Goal: Task Accomplishment & Management: Complete application form

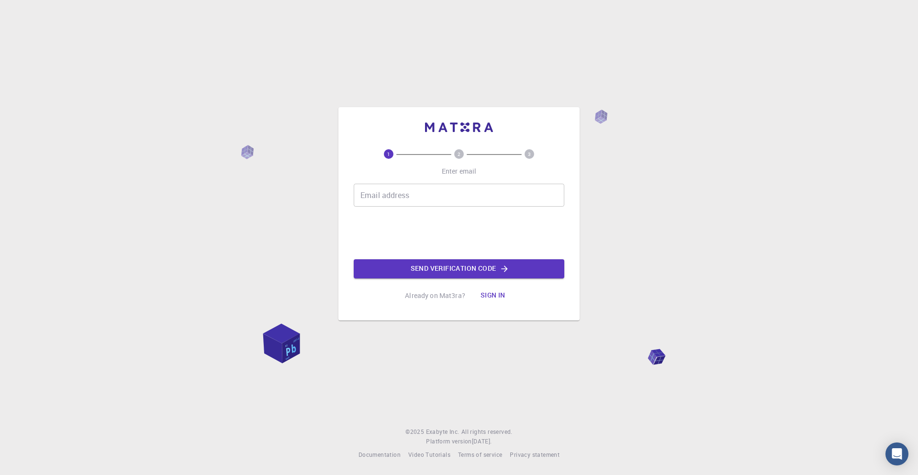
click at [392, 348] on div "1 2 3 Enter email Email address Email address Send verification code Already on…" at bounding box center [459, 237] width 918 height 475
click at [415, 267] on button "Send verification code" at bounding box center [459, 268] width 210 height 19
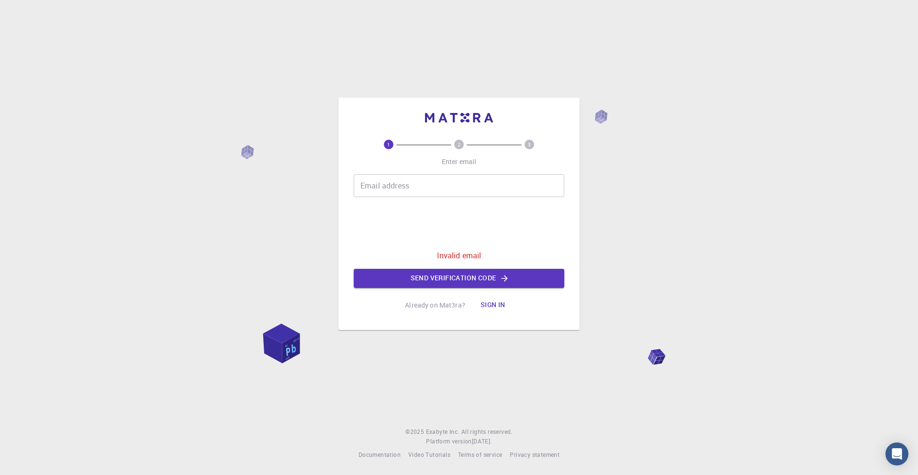
click at [398, 197] on div "Email address Email address Invalid email Send verification code" at bounding box center [459, 231] width 210 height 114
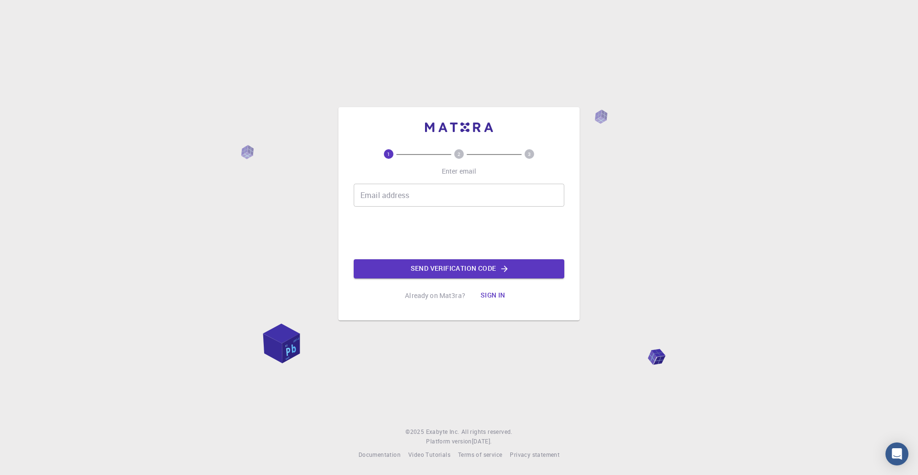
click at [412, 188] on input "Email address" at bounding box center [459, 195] width 210 height 23
type input "[EMAIL_ADDRESS][DOMAIN_NAME]"
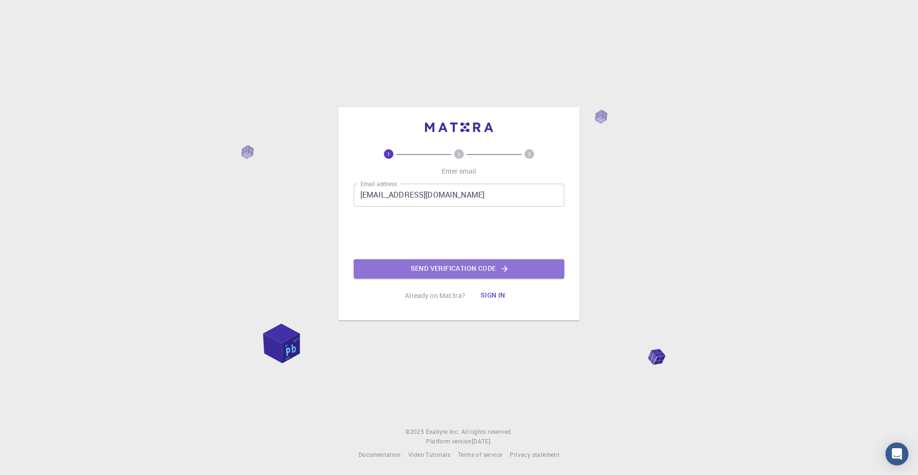
click at [445, 269] on button "Send verification code" at bounding box center [459, 268] width 210 height 19
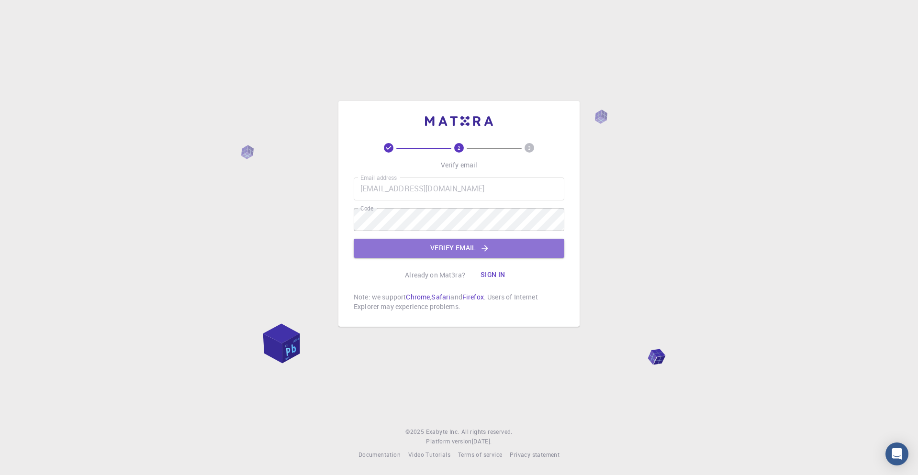
click at [415, 245] on button "Verify email" at bounding box center [459, 248] width 210 height 19
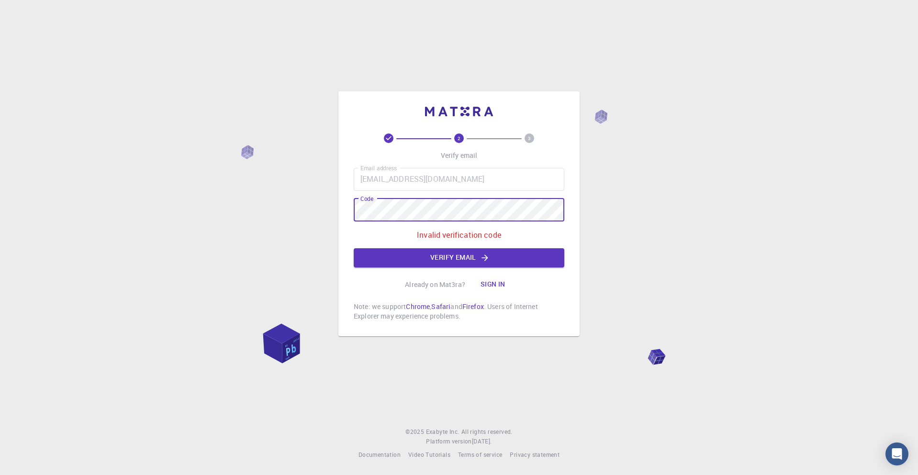
click at [328, 220] on div "2 3 Verify email Email address hafidabdellatif7ha@gmail.com Email address Code …" at bounding box center [459, 237] width 918 height 475
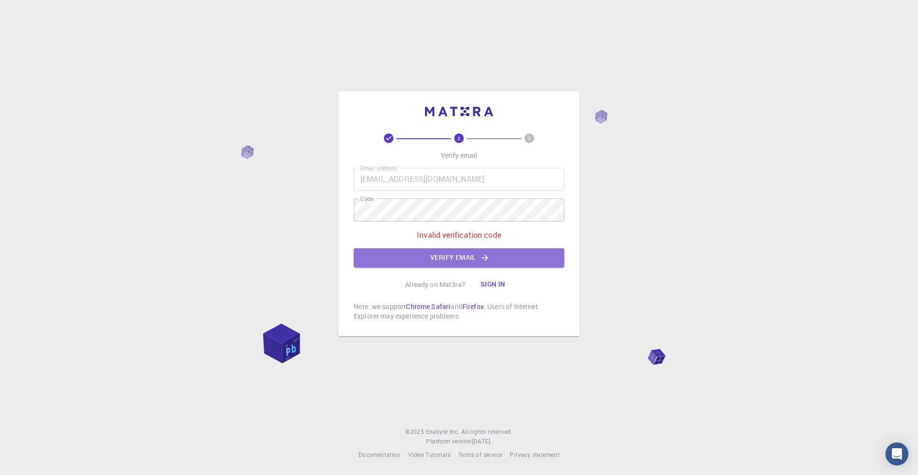
click at [413, 259] on button "Verify email" at bounding box center [459, 257] width 210 height 19
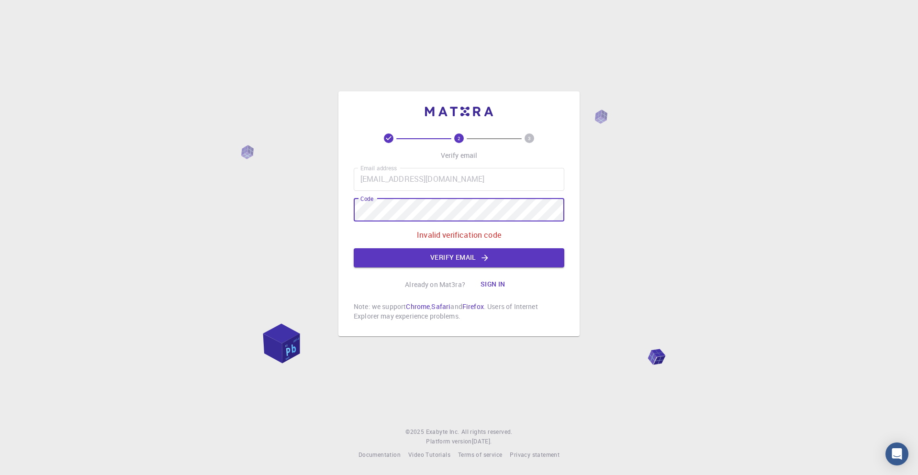
click at [300, 217] on div "2 3 Verify email Email address hafidabdellatif7ha@gmail.com Email address Code …" at bounding box center [459, 237] width 918 height 475
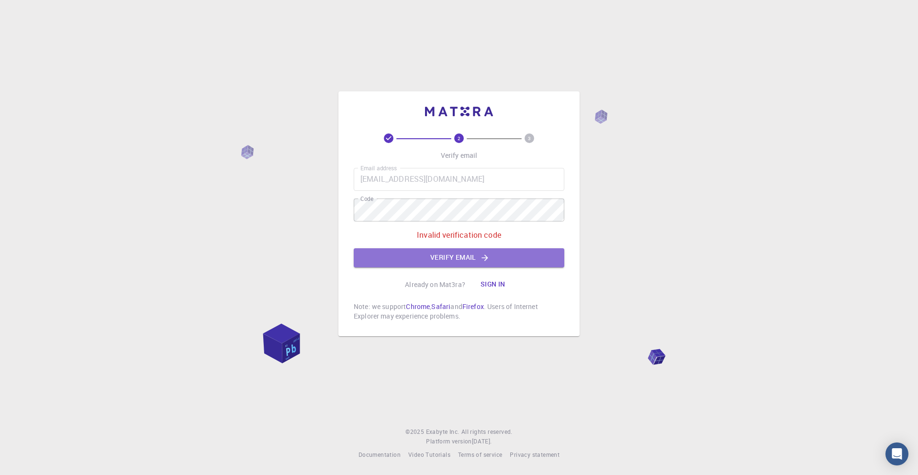
click at [404, 262] on button "Verify email" at bounding box center [459, 257] width 210 height 19
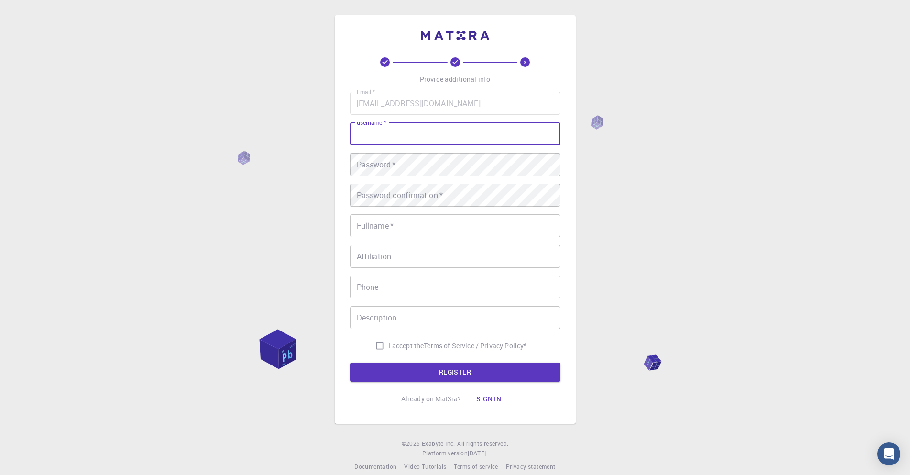
click at [410, 132] on input "username   *" at bounding box center [455, 133] width 210 height 23
type input "hafid"
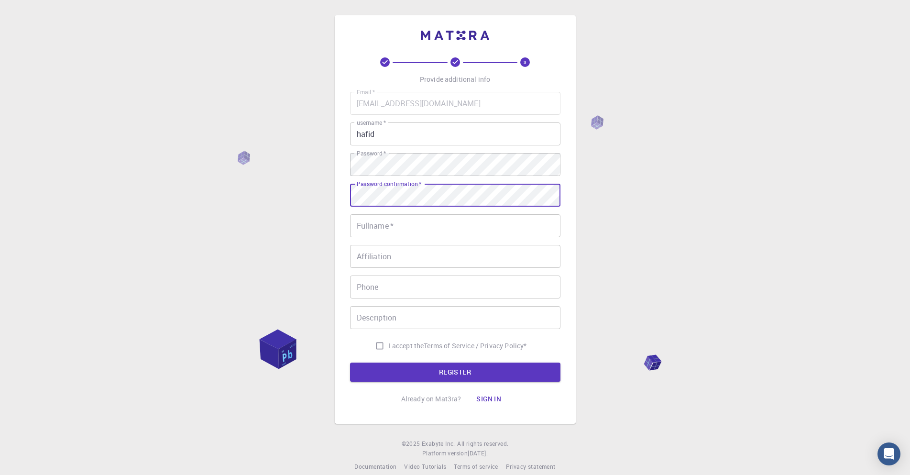
click at [399, 222] on input "Fullname   *" at bounding box center [455, 225] width 210 height 23
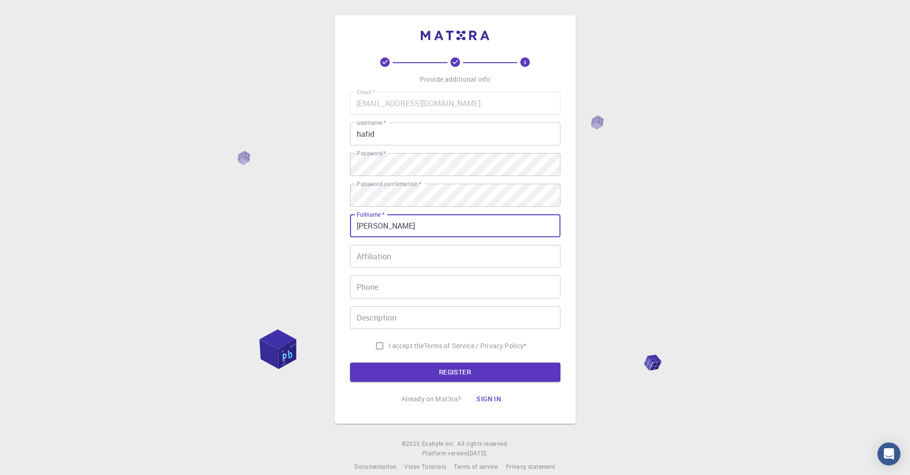
type input "hafid nasiim"
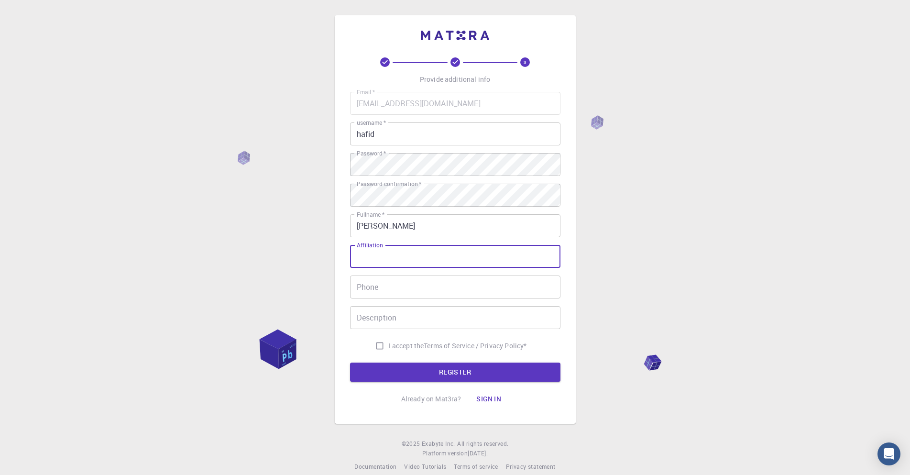
click at [370, 263] on input "Affiliation" at bounding box center [455, 256] width 210 height 23
click at [375, 350] on input "I accept the Terms of Service / Privacy Policy *" at bounding box center [380, 346] width 18 height 18
checkbox input "true"
drag, startPoint x: 376, startPoint y: 376, endPoint x: 379, endPoint y: 430, distance: 53.2
click at [381, 426] on div "3 Provide additional info Email   * hafidabdellatif7ha@gmail.com Email   * user…" at bounding box center [455, 243] width 910 height 487
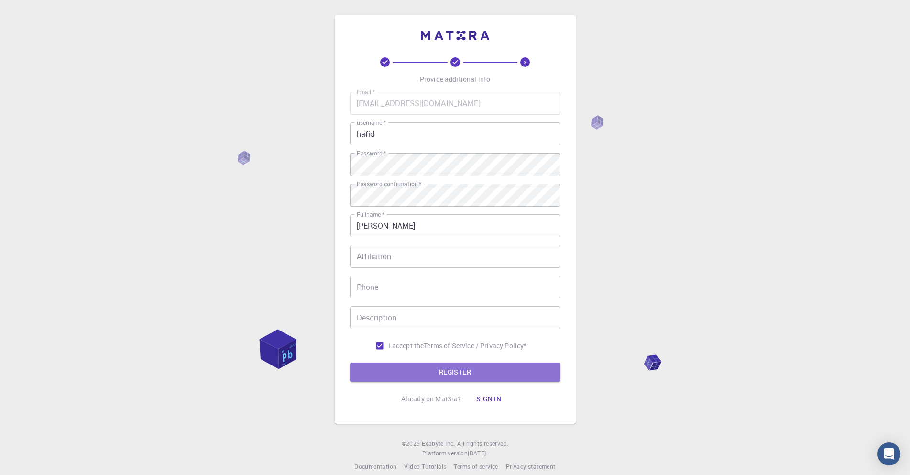
click at [371, 367] on button "REGISTER" at bounding box center [455, 372] width 210 height 19
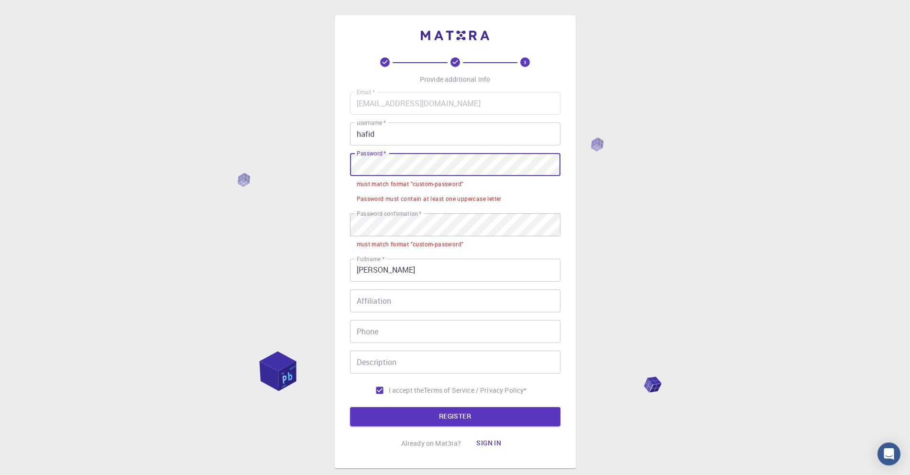
click at [321, 169] on div "3 Provide additional info Email   * hafidabdellatif7ha@gmail.com Email   * user…" at bounding box center [455, 265] width 910 height 531
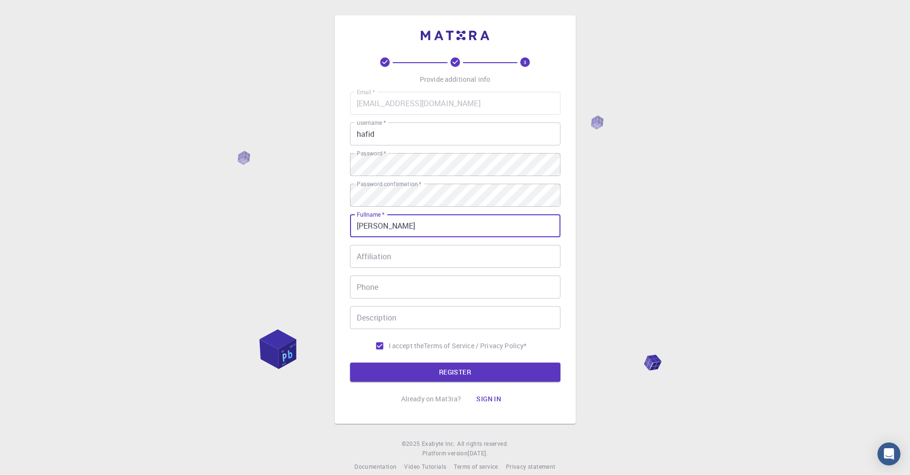
click at [413, 226] on input "hafid nasiim" at bounding box center [455, 225] width 210 height 23
click at [378, 230] on input "hafid nasiim" at bounding box center [455, 225] width 210 height 23
type input "hafidnasiim"
drag, startPoint x: 408, startPoint y: 226, endPoint x: 295, endPoint y: 216, distance: 113.3
click at [296, 220] on div "3 Provide additional info Email   * hafidabdellatif7ha@gmail.com Email   * user…" at bounding box center [455, 243] width 910 height 487
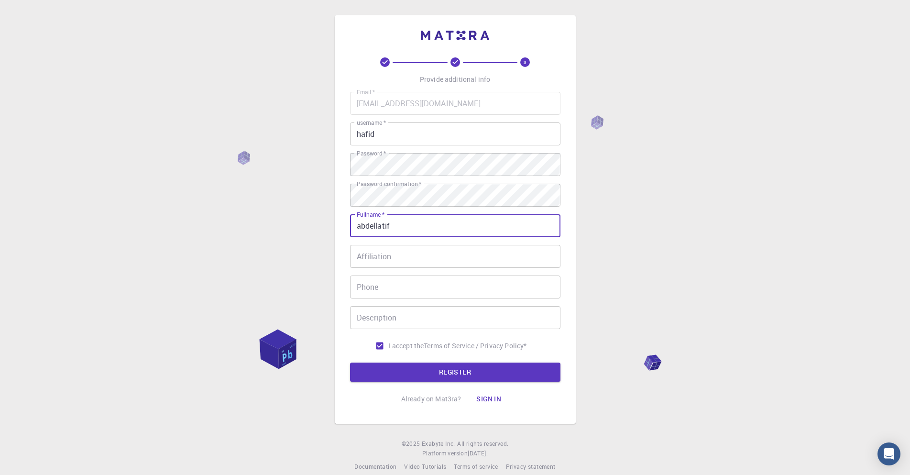
type input "abdellatif"
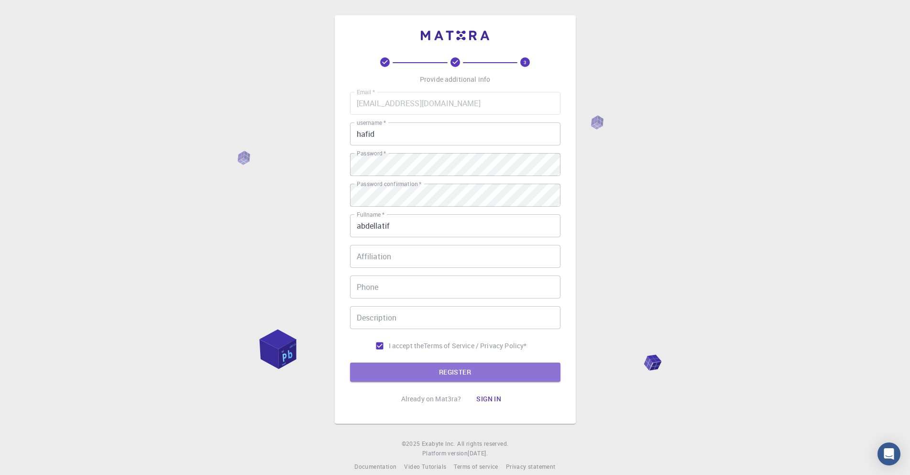
click at [474, 367] on button "REGISTER" at bounding box center [455, 372] width 210 height 19
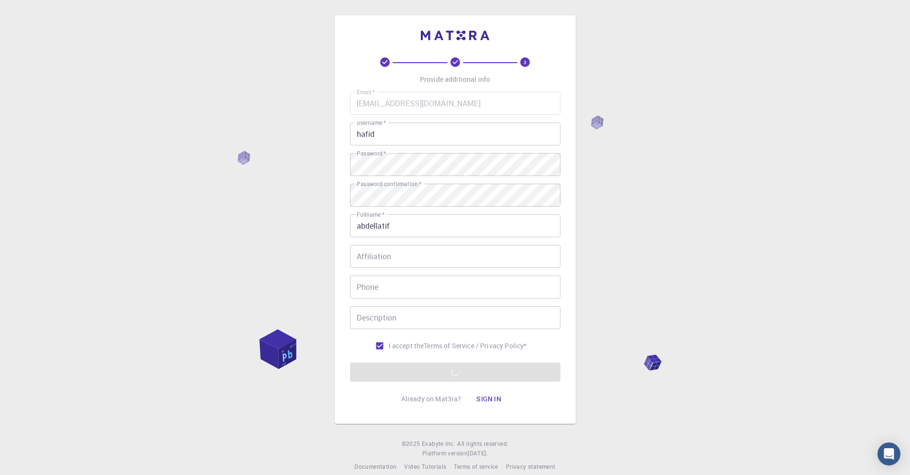
click at [464, 372] on form "Email   * hafidabdellatif7ha@gmail.com Email   * username   * hafid username   …" at bounding box center [455, 237] width 210 height 290
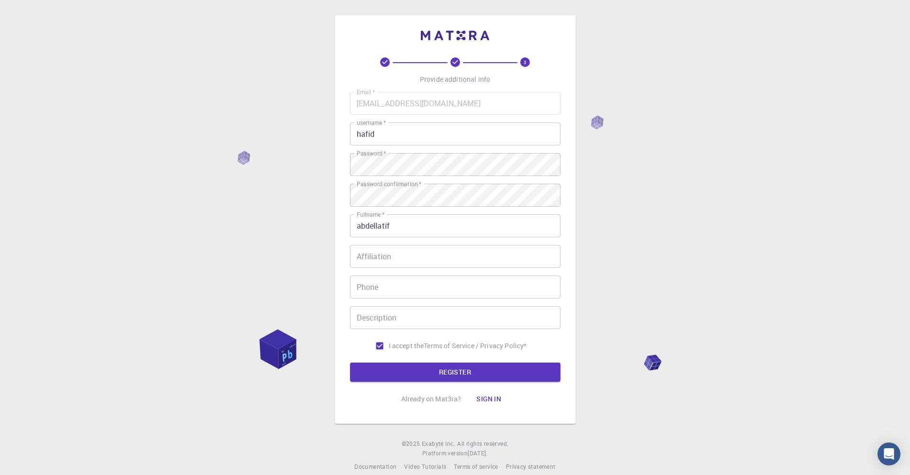
click at [485, 368] on button "REGISTER" at bounding box center [455, 372] width 210 height 19
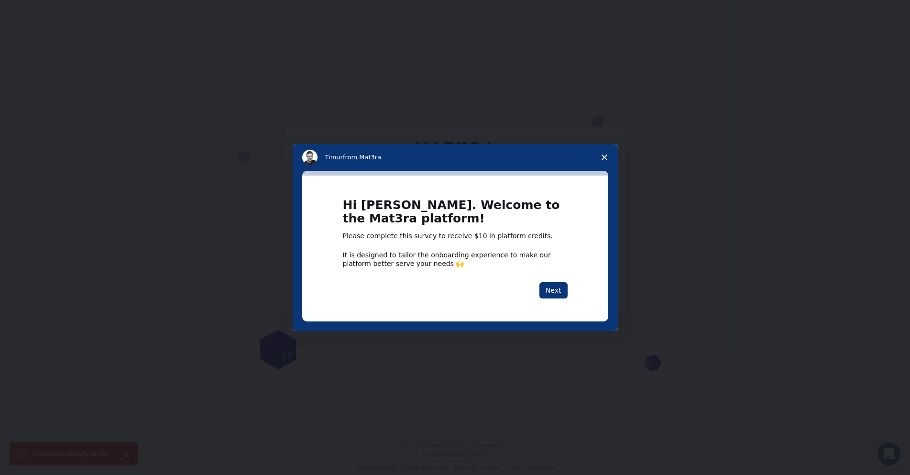
click at [555, 294] on button "Next" at bounding box center [554, 290] width 28 height 16
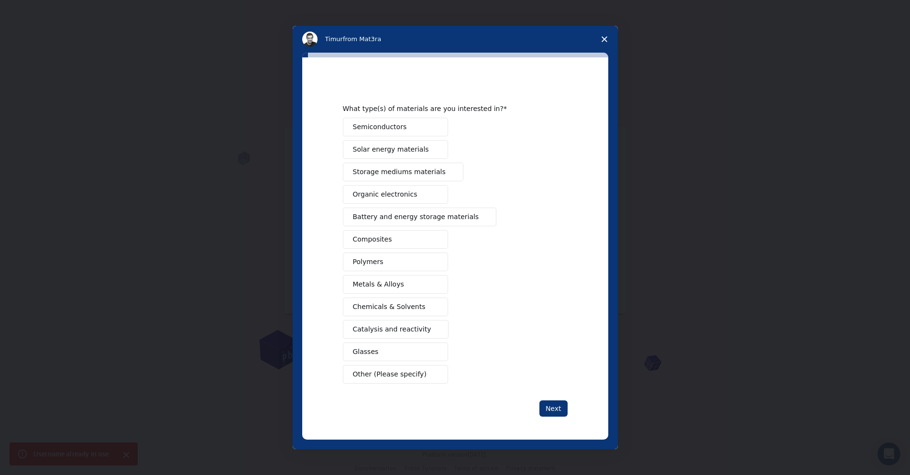
click at [415, 376] on span "Other (Please specify)" at bounding box center [390, 374] width 74 height 10
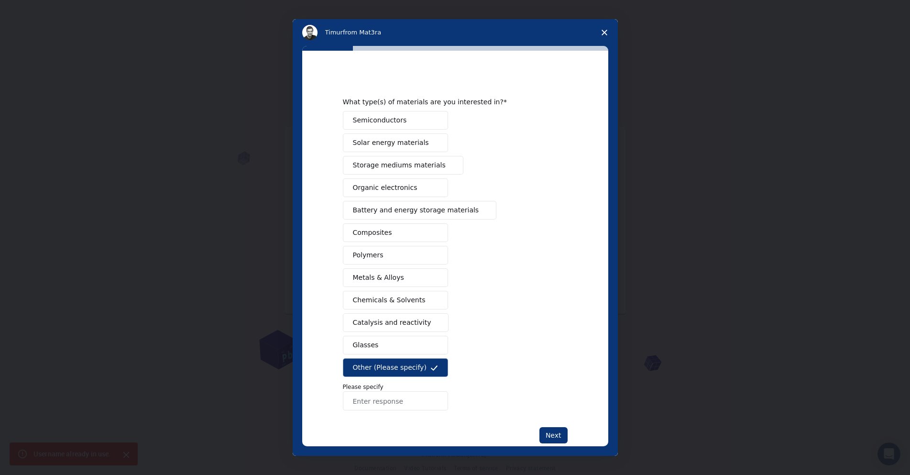
click at [392, 403] on input "Enter response" at bounding box center [395, 400] width 105 height 19
type input "p"
click at [398, 402] on input "Enter response" at bounding box center [395, 400] width 105 height 19
paste input "Oil & Gas"
type input "Oil & Gas"
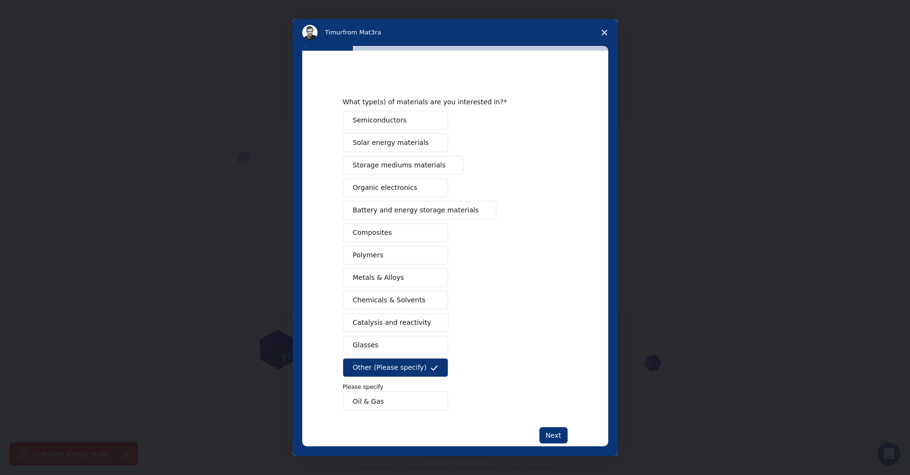
click at [548, 434] on button "Next" at bounding box center [554, 435] width 28 height 16
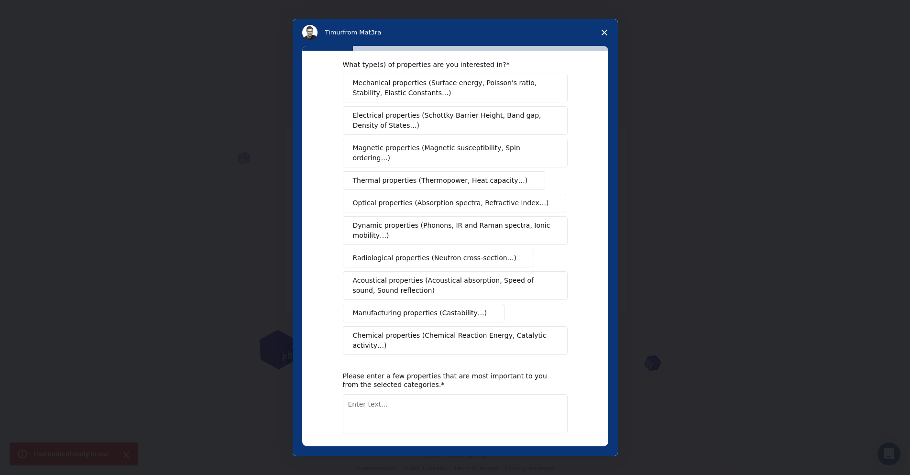
scroll to position [36, 0]
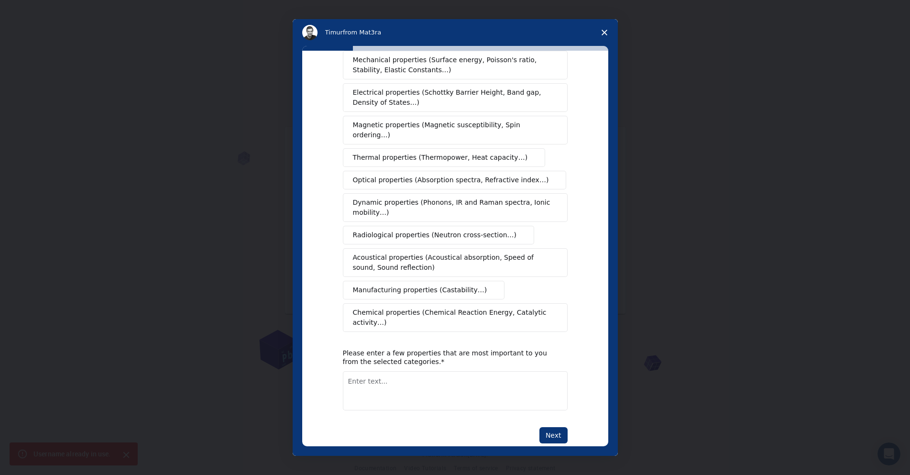
click at [540, 424] on div "What type(s) of properties are you interested in? Mechanical properties (Surfac…" at bounding box center [455, 249] width 306 height 396
click at [552, 427] on button "Next" at bounding box center [554, 435] width 28 height 16
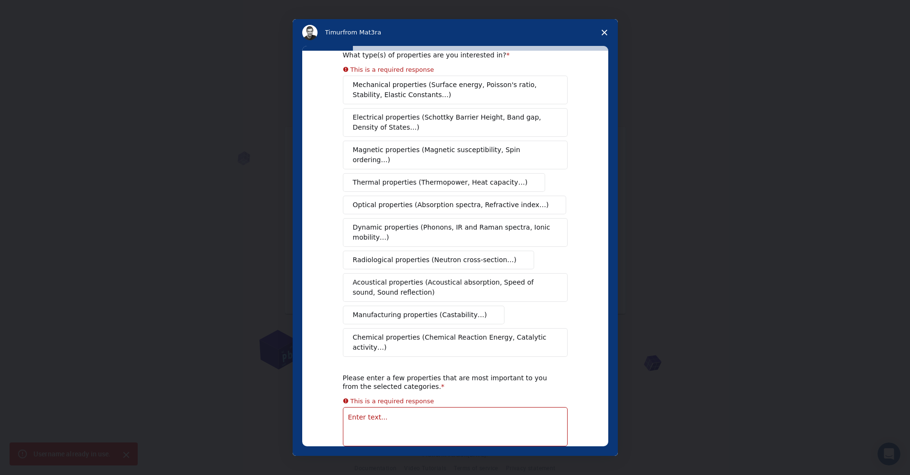
click at [406, 407] on textarea "Enter text..." at bounding box center [455, 426] width 225 height 39
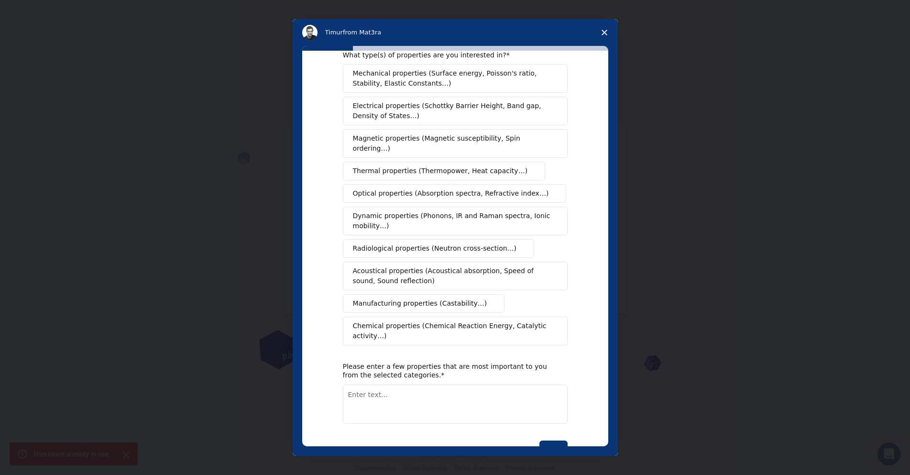
click at [516, 327] on div "What type(s) of properties are you interested in? Mechanical properties (Surfac…" at bounding box center [455, 254] width 225 height 406
click at [558, 441] on button "Next" at bounding box center [554, 449] width 28 height 16
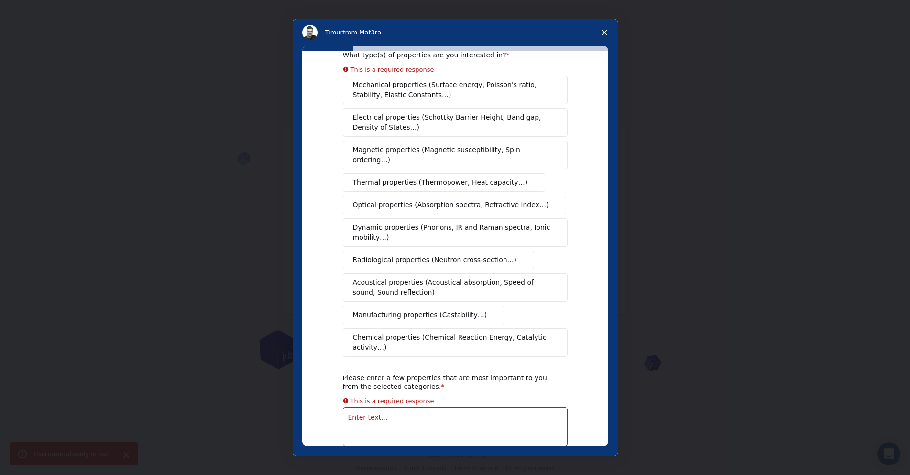
click at [436, 410] on textarea "Enter text..." at bounding box center [455, 426] width 225 height 39
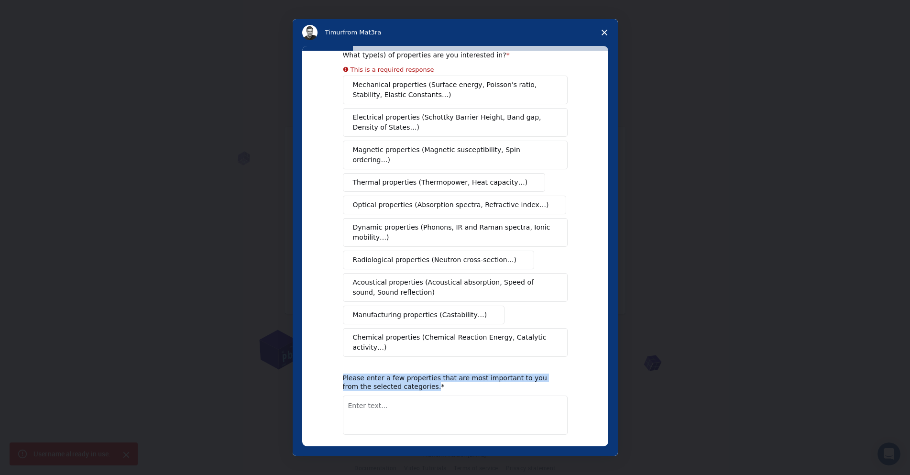
drag, startPoint x: 401, startPoint y: 365, endPoint x: 340, endPoint y: 357, distance: 61.4
click at [343, 374] on div "Please enter a few properties that are most important to you from the selected …" at bounding box center [448, 382] width 210 height 17
copy div "Please enter a few properties that are most important to you from the selected …"
click at [355, 396] on textarea "Enter text..." at bounding box center [455, 415] width 225 height 39
paste textarea "Safety ✅ Automation ✅ Environmental protection"
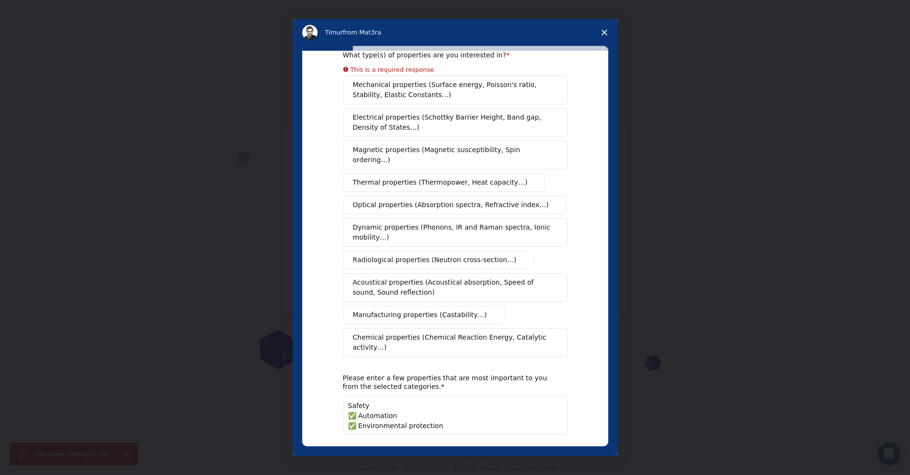
drag, startPoint x: 354, startPoint y: 393, endPoint x: 345, endPoint y: 396, distance: 9.1
click at [344, 396] on textarea "Safety ✅ Automation ✅ Environmental protection" at bounding box center [455, 415] width 225 height 39
drag, startPoint x: 354, startPoint y: 404, endPoint x: 331, endPoint y: 404, distance: 23.4
click at [331, 404] on div "What type(s) of properties are you interested in? This is a required response M…" at bounding box center [455, 249] width 306 height 396
click at [548, 452] on button "Next" at bounding box center [554, 460] width 28 height 16
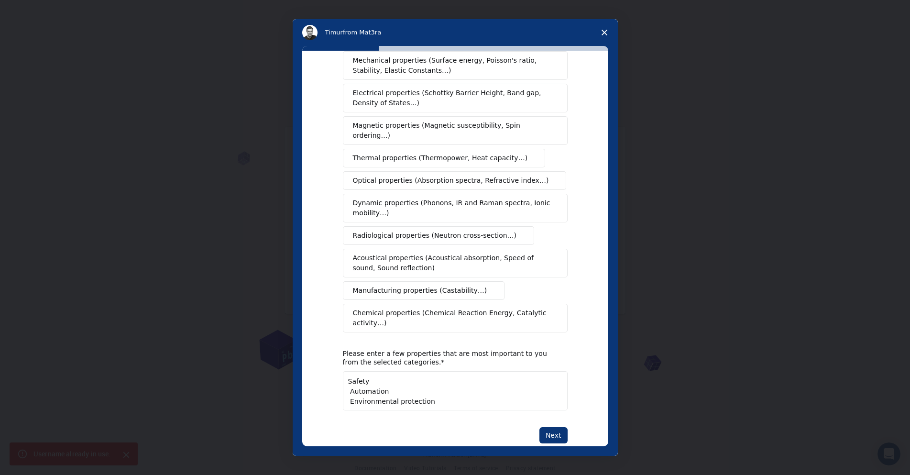
scroll to position [1, 0]
drag, startPoint x: 434, startPoint y: 386, endPoint x: 343, endPoint y: 381, distance: 91.0
click at [343, 381] on textarea "Safety Automation Environmental protection" at bounding box center [455, 390] width 225 height 39
drag, startPoint x: 374, startPoint y: 364, endPoint x: 343, endPoint y: 364, distance: 31.1
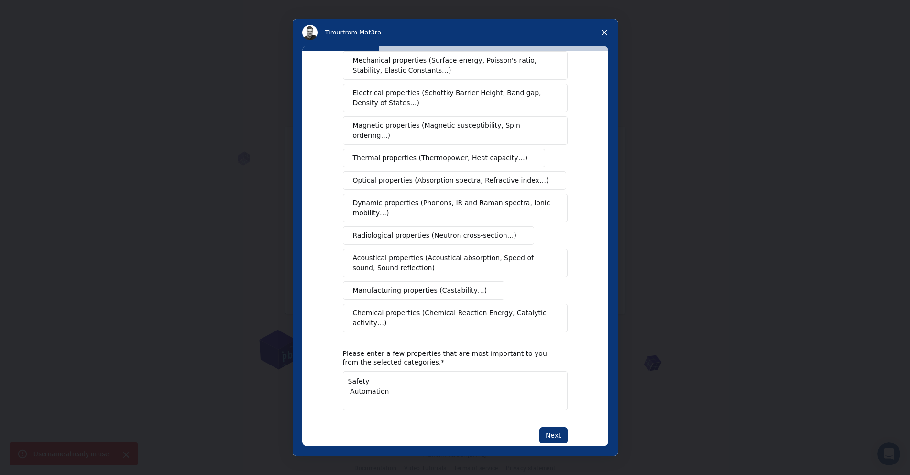
click at [343, 371] on textarea "Safety Automation" at bounding box center [455, 390] width 225 height 39
click at [346, 372] on textarea "Automation" at bounding box center [455, 390] width 225 height 39
click at [389, 383] on textarea "Automation" at bounding box center [455, 390] width 225 height 39
type textarea "Automation"
click at [560, 427] on button "Next" at bounding box center [554, 435] width 28 height 16
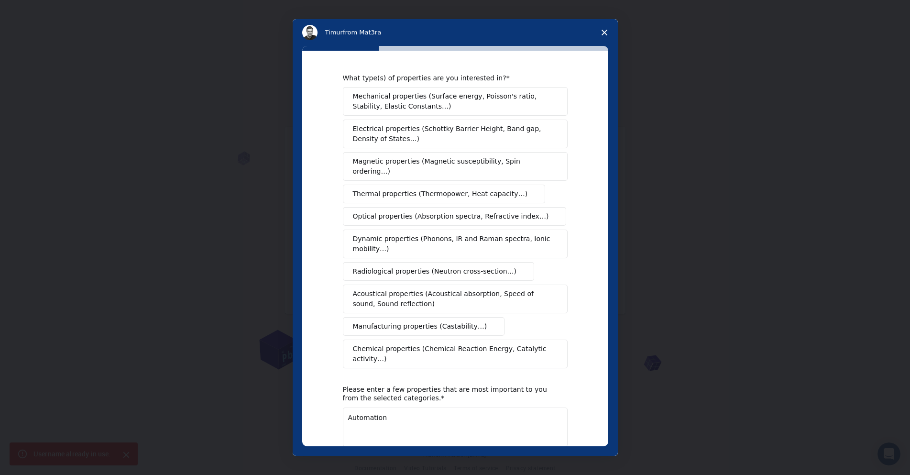
click at [380, 113] on button "Mechanical properties (Surface energy, Poisson's ratio, Stability, Elastic Cons…" at bounding box center [455, 101] width 225 height 29
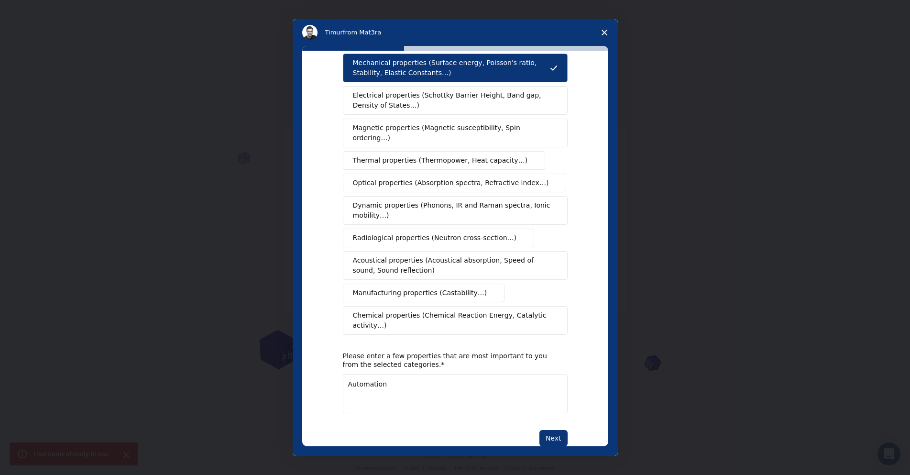
scroll to position [36, 0]
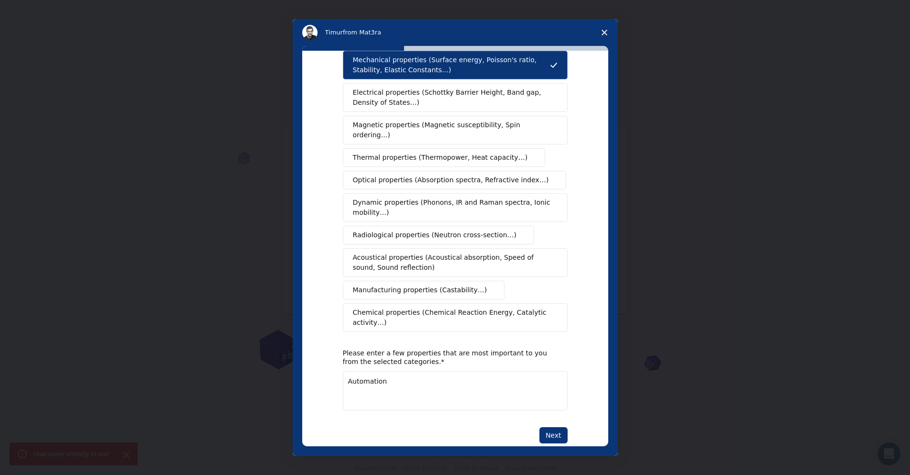
click at [546, 427] on button "Next" at bounding box center [554, 435] width 28 height 16
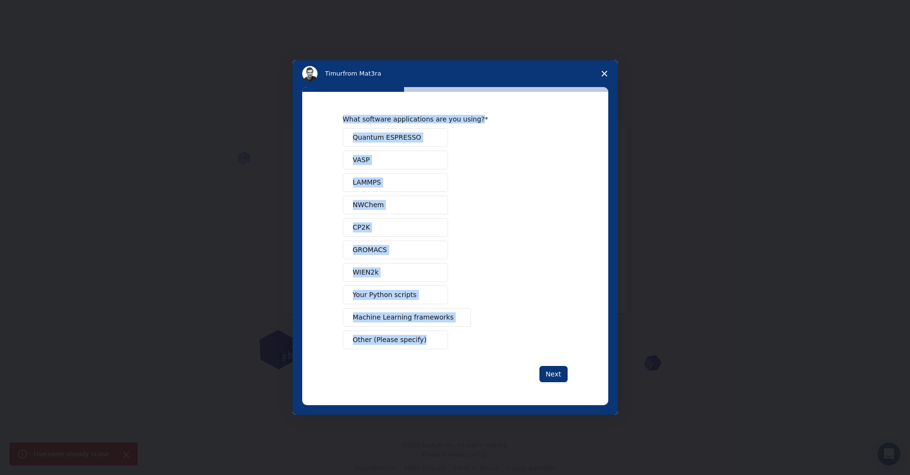
drag, startPoint x: 451, startPoint y: 337, endPoint x: 335, endPoint y: 114, distance: 251.4
click at [335, 114] on div "What software applications are you using? Quantum ESPRESSO VASP LAMMPS NWChem C…" at bounding box center [455, 248] width 306 height 313
copy div "What software applications are you using? Quantum ESPRESSO VASP LAMMPS NWChem C…"
click at [367, 296] on span "Your Python scripts" at bounding box center [385, 295] width 64 height 10
click at [550, 373] on button "Next" at bounding box center [554, 374] width 28 height 16
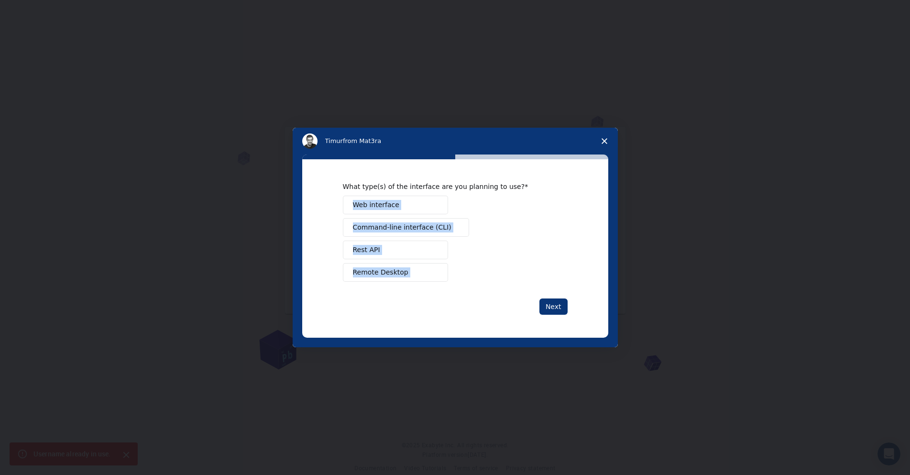
drag, startPoint x: 455, startPoint y: 289, endPoint x: 345, endPoint y: 194, distance: 145.1
click at [345, 194] on div "What type(s) of the interface are you planning to use? Web interface Command-li…" at bounding box center [455, 248] width 225 height 133
click at [503, 249] on div "Web interface Command-line interface (CLI) Rest API Remote Desktop" at bounding box center [455, 239] width 225 height 86
drag, startPoint x: 458, startPoint y: 287, endPoint x: 344, endPoint y: 189, distance: 150.3
click at [344, 189] on div "What type(s) of the interface are you planning to use? Web interface Command-li…" at bounding box center [455, 248] width 225 height 133
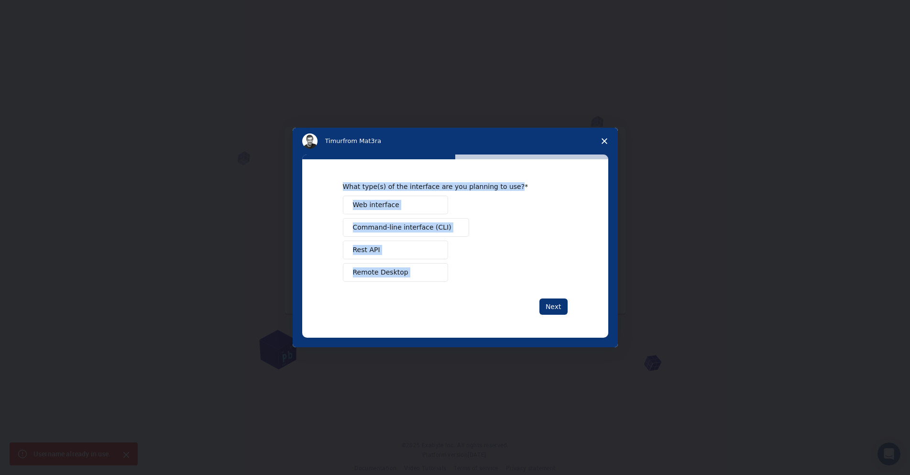
click at [372, 292] on div "What type(s) of the interface are you planning to use? Web interface Command-li…" at bounding box center [455, 248] width 225 height 133
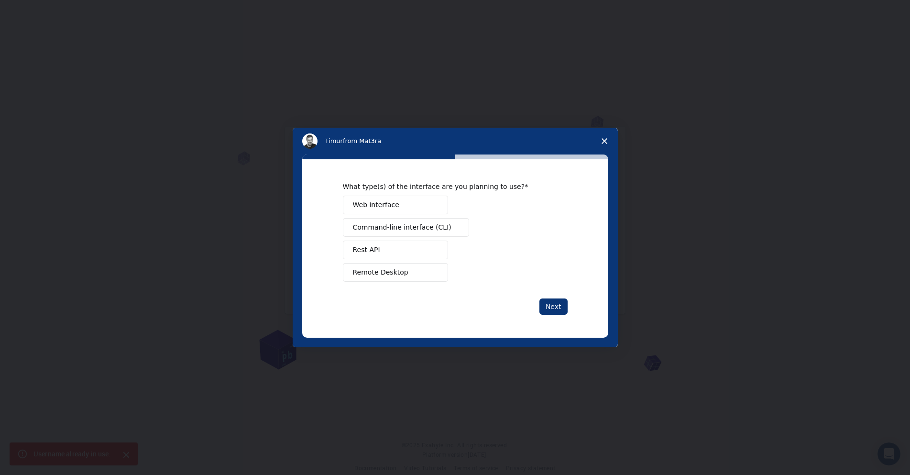
drag, startPoint x: 402, startPoint y: 281, endPoint x: 389, endPoint y: 330, distance: 51.1
click at [385, 330] on div "What type(s) of the interface are you planning to use? Web interface Command-li…" at bounding box center [455, 248] width 306 height 178
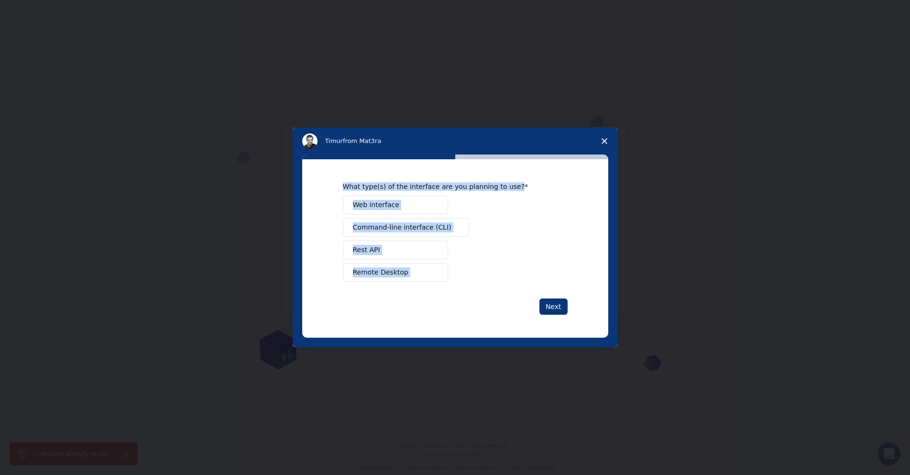
drag, startPoint x: 427, startPoint y: 306, endPoint x: 332, endPoint y: 179, distance: 158.9
click at [332, 179] on div "What type(s) of the interface are you planning to use? Web interface Command-li…" at bounding box center [455, 248] width 306 height 178
copy div "What type(s) of the interface are you planning to use? Web interface Command-li…"
drag, startPoint x: 437, startPoint y: 321, endPoint x: 421, endPoint y: 314, distance: 17.1
click at [437, 321] on div "What type(s) of the interface are you planning to use? Web interface Command-li…" at bounding box center [455, 248] width 306 height 178
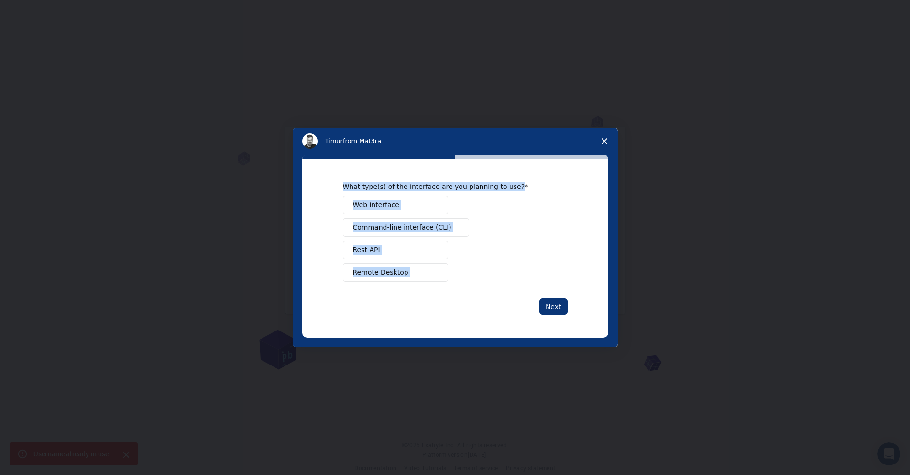
click at [382, 204] on span "Web interface" at bounding box center [376, 205] width 46 height 10
click at [562, 312] on button "Next" at bounding box center [554, 307] width 28 height 16
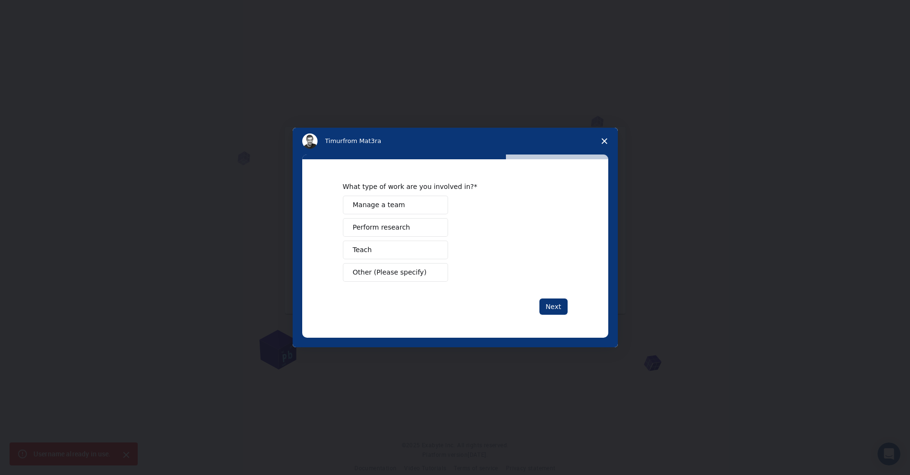
click at [385, 228] on span "Perform research" at bounding box center [381, 227] width 57 height 10
click at [553, 304] on button "Next" at bounding box center [554, 307] width 28 height 16
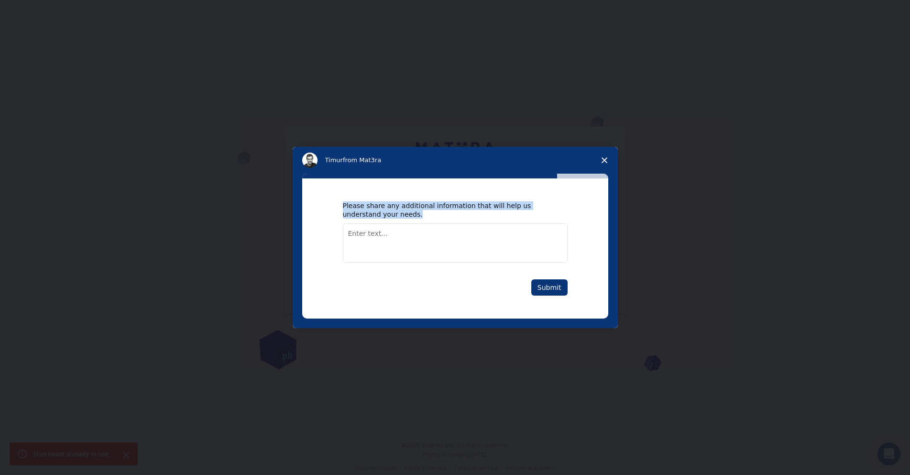
drag, startPoint x: 402, startPoint y: 215, endPoint x: 333, endPoint y: 207, distance: 68.9
click at [333, 207] on div "Please share any additional information that will help us understand your needs…" at bounding box center [455, 248] width 306 height 140
copy div "Please share any additional information that will help us understand your needs."
drag, startPoint x: 387, startPoint y: 249, endPoint x: 405, endPoint y: 255, distance: 19.4
click at [387, 249] on textarea "Enter text..." at bounding box center [455, 242] width 225 height 39
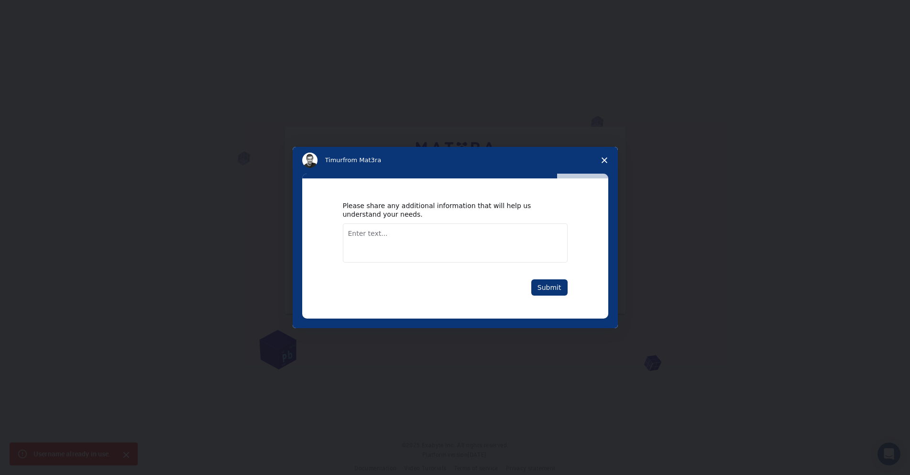
paste textarea "I am developing an industrial automation and safety monitoring system inspired …"
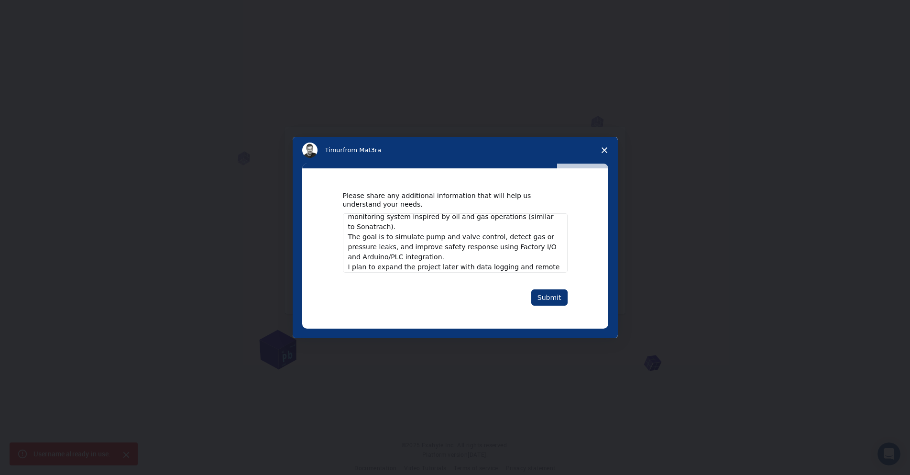
type textarea "I am developing an industrial automation and safety monitoring system inspired …"
click at [553, 299] on button "Submit" at bounding box center [549, 297] width 36 height 16
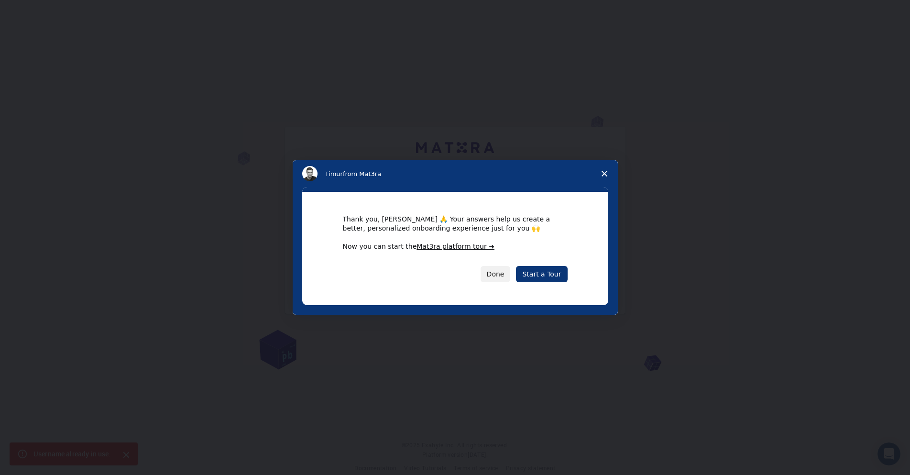
click at [533, 275] on link "Start a Tour" at bounding box center [541, 274] width 51 height 16
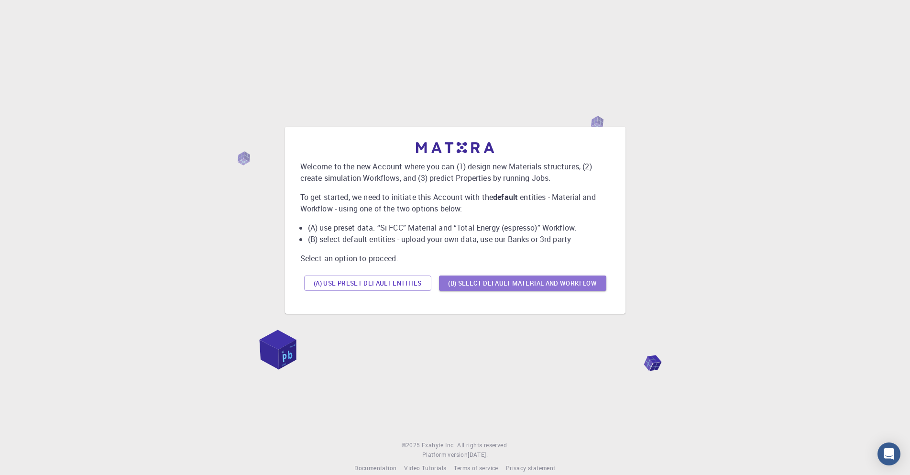
click at [518, 285] on button "(B) Select default material and workflow" at bounding box center [522, 283] width 167 height 15
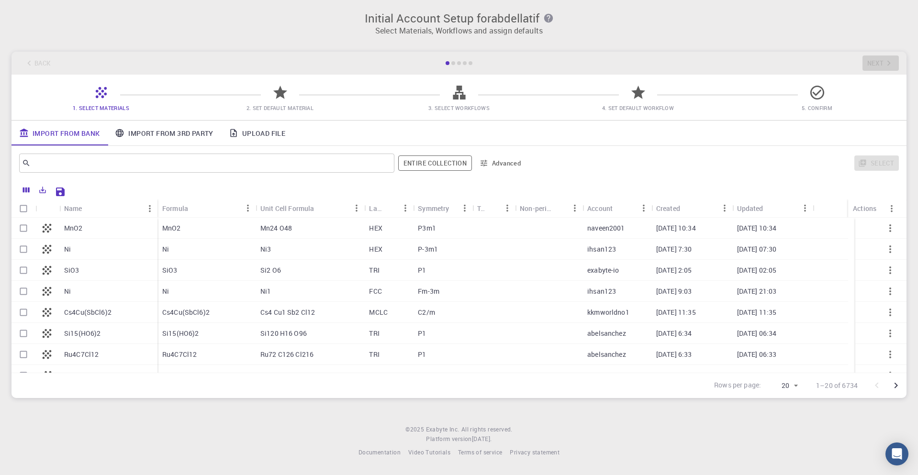
click at [135, 158] on input "text" at bounding box center [203, 162] width 345 height 13
click at [157, 139] on link "Import From 3rd Party" at bounding box center [163, 133] width 113 height 25
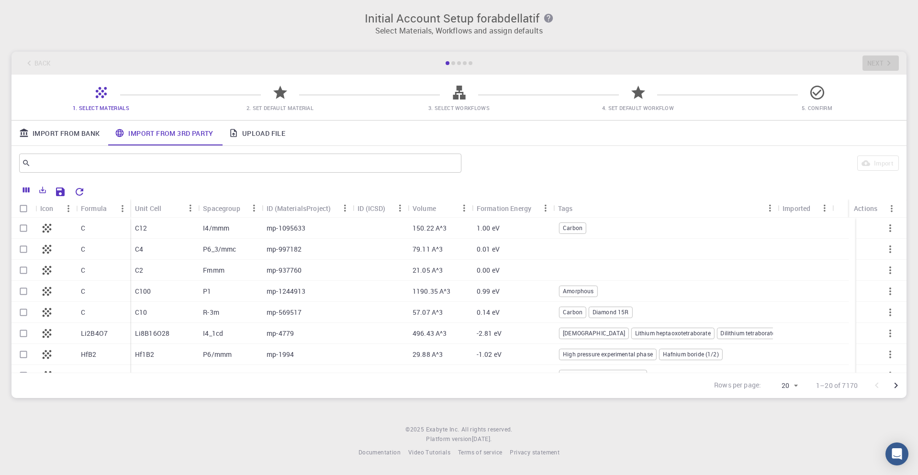
click at [295, 303] on div "mp-569517" at bounding box center [307, 312] width 91 height 21
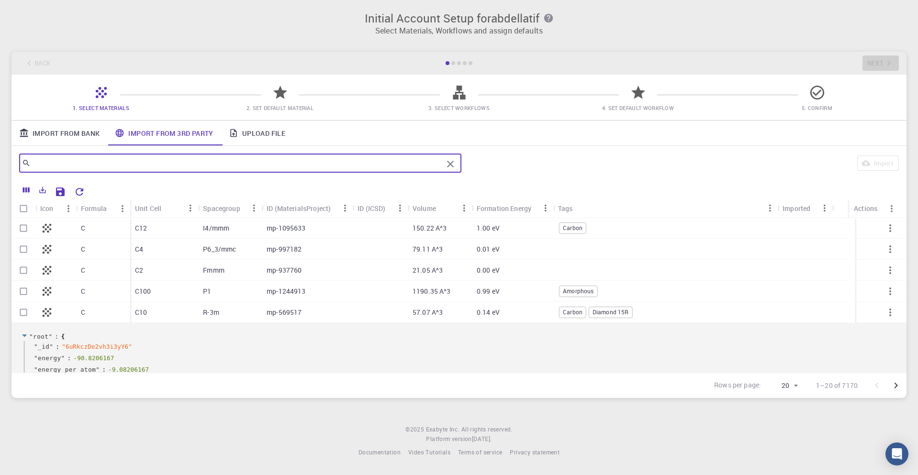
click at [194, 164] on input "text" at bounding box center [237, 162] width 412 height 13
type input "t"
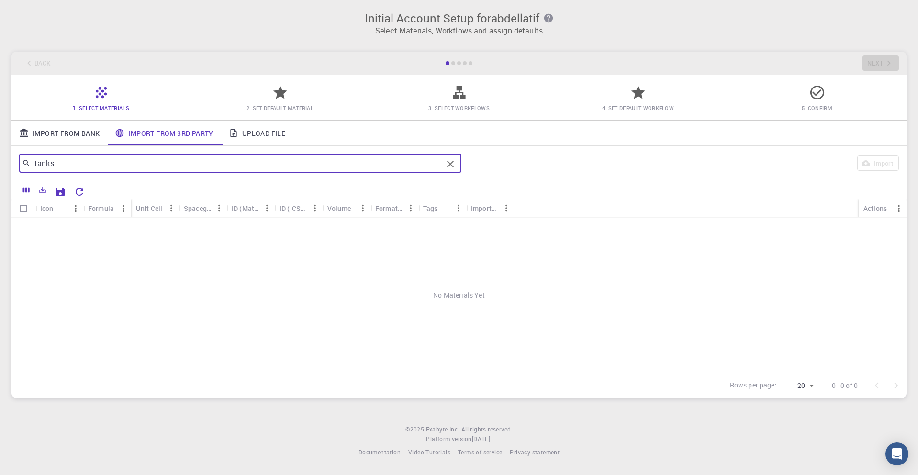
type input "tanks"
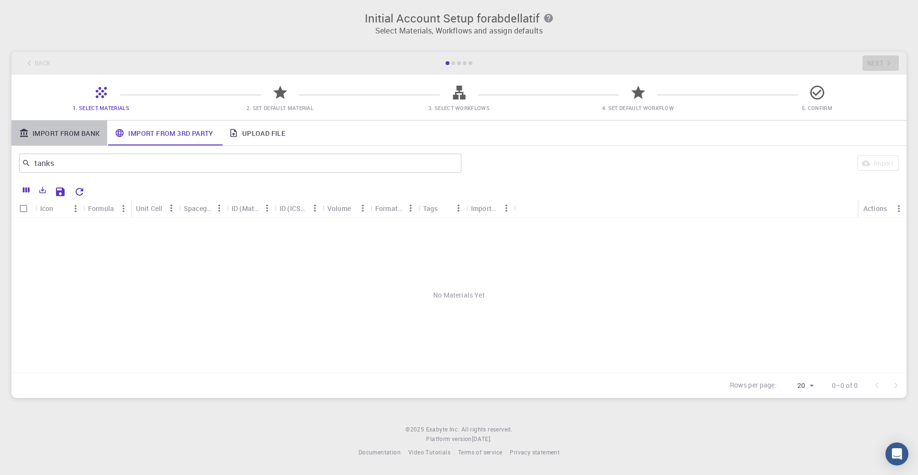
click at [65, 136] on link "Import From Bank" at bounding box center [59, 133] width 96 height 25
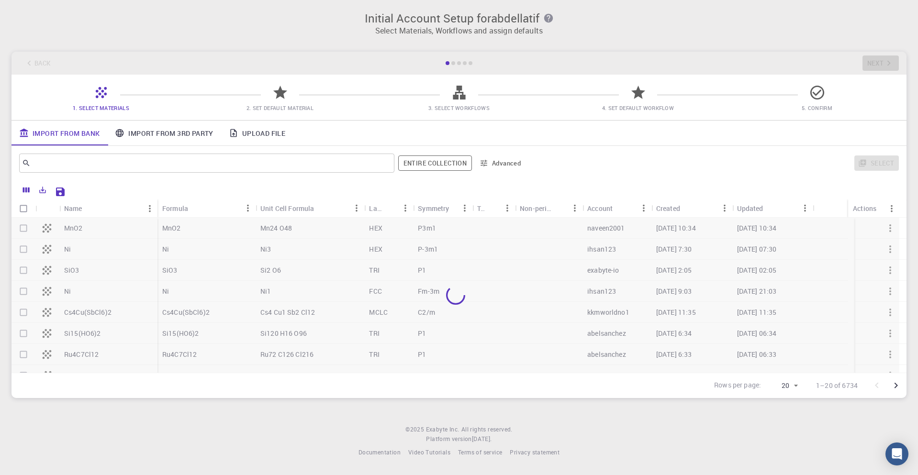
click at [272, 91] on icon at bounding box center [280, 92] width 17 height 17
click at [291, 100] on span "2. Set Default Material" at bounding box center [279, 101] width 171 height 22
click at [277, 101] on div at bounding box center [280, 96] width 17 height 13
click at [459, 95] on icon at bounding box center [459, 92] width 17 height 17
click at [111, 254] on div "Ni" at bounding box center [108, 249] width 98 height 21
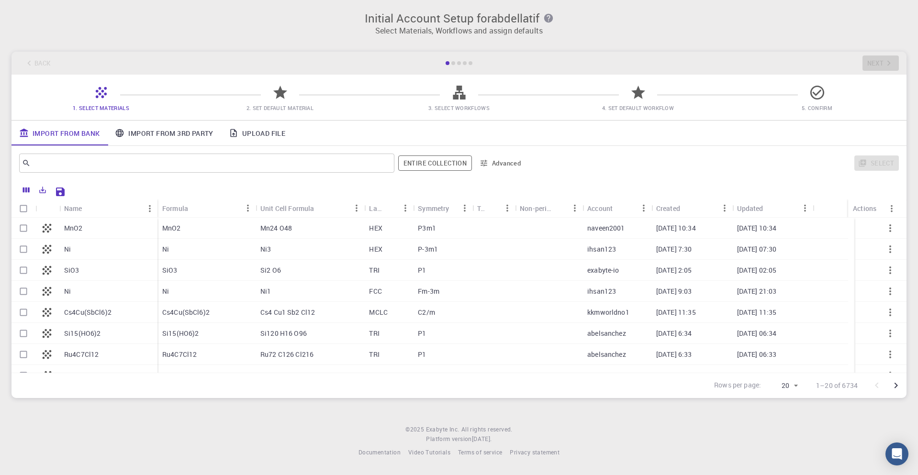
checkbox input "true"
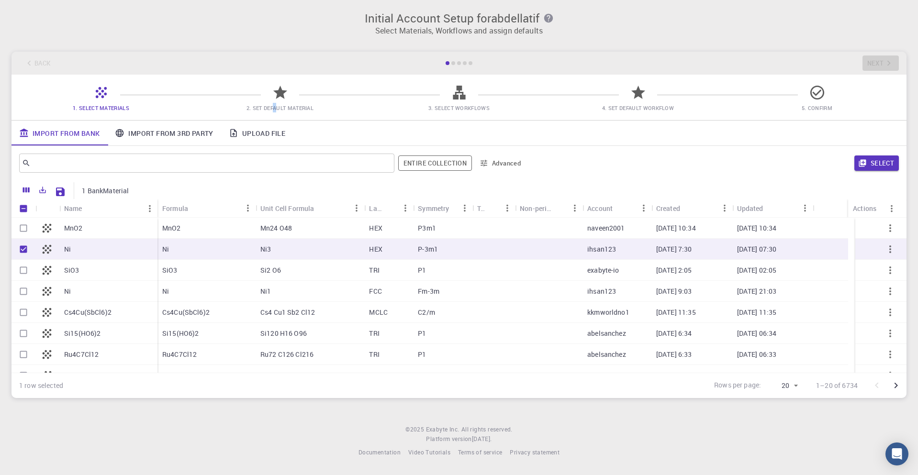
click at [278, 109] on span "2. Set Default Material" at bounding box center [279, 107] width 67 height 7
click at [886, 166] on button "Select" at bounding box center [876, 162] width 44 height 15
click at [495, 114] on div "1. Select Materials 2. Set Default Material 3. Select Workflows 4. Set Default …" at bounding box center [458, 97] width 895 height 45
click at [256, 105] on span "2. Set Default Material" at bounding box center [279, 107] width 67 height 7
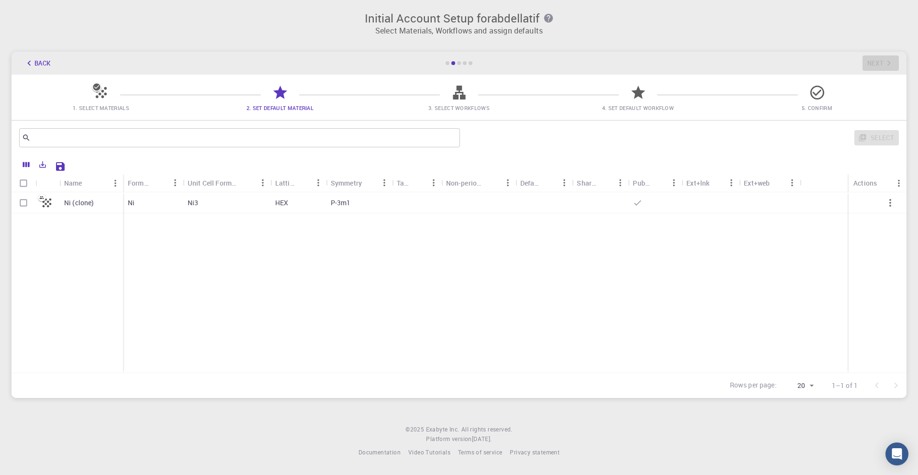
click at [134, 202] on div "Ni" at bounding box center [153, 202] width 60 height 21
checkbox input "true"
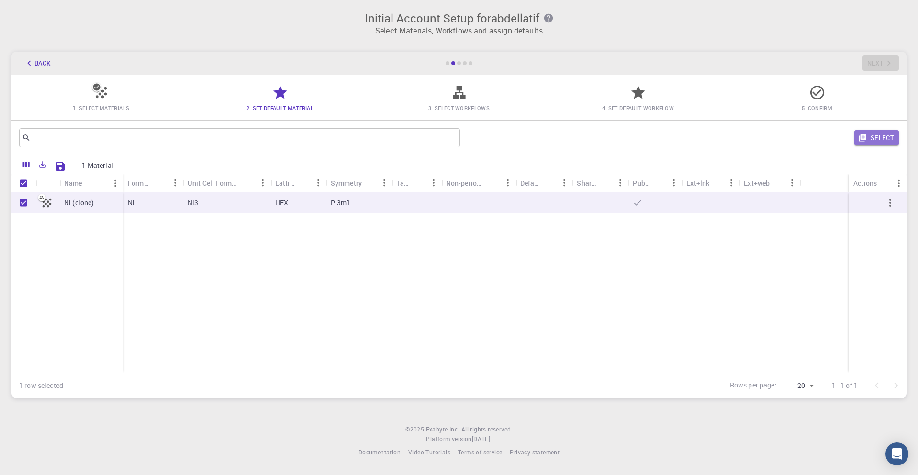
click at [878, 145] on button "Select" at bounding box center [876, 137] width 44 height 15
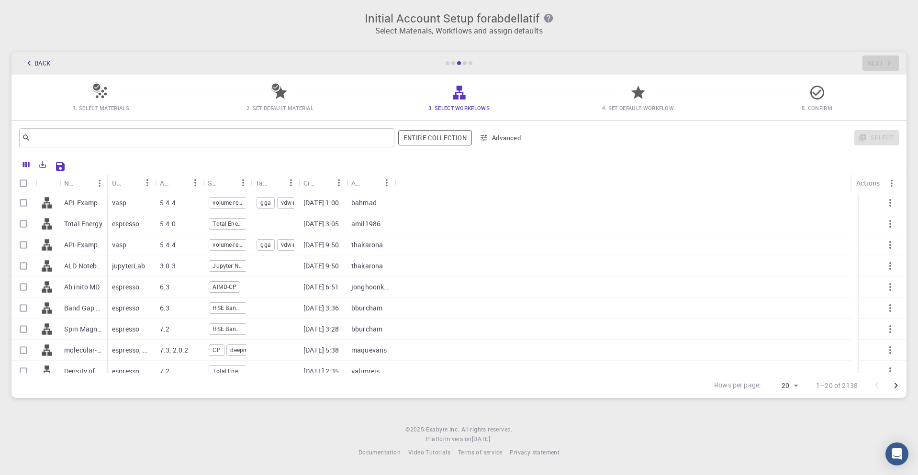
click at [65, 285] on p "Ab inito MD" at bounding box center [82, 287] width 36 height 10
checkbox input "true"
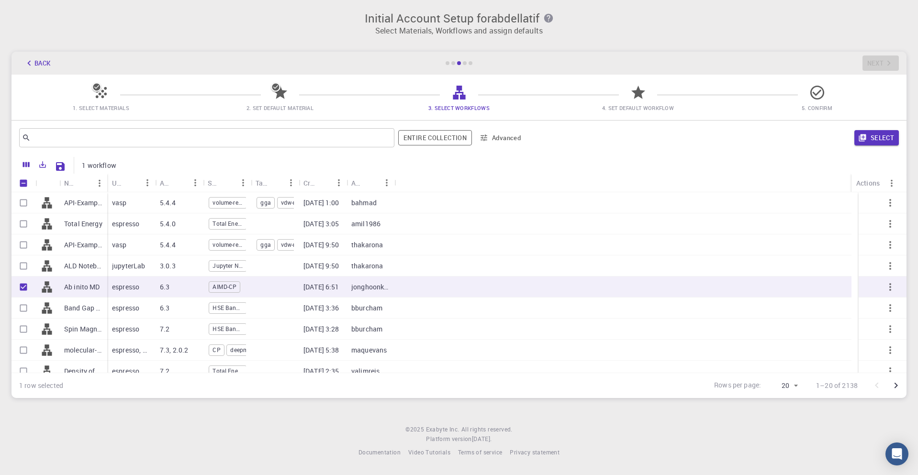
click at [29, 204] on input "Select row" at bounding box center [23, 203] width 18 height 18
checkbox input "true"
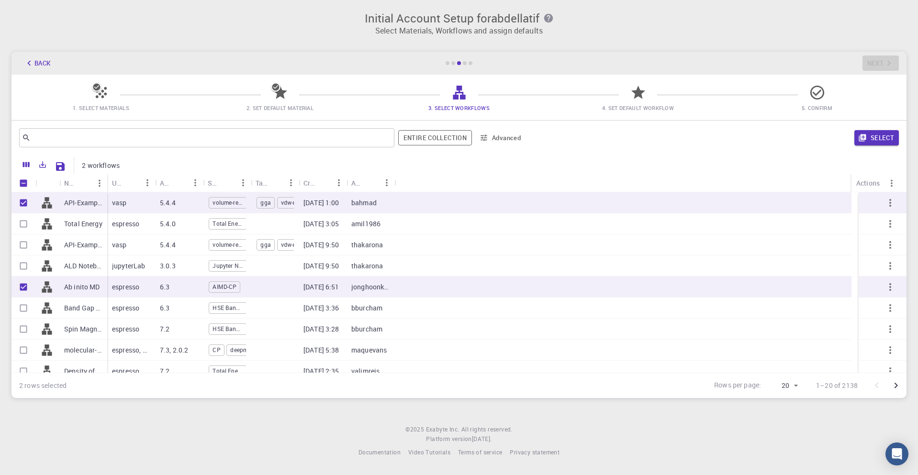
click at [25, 225] on input "Select row" at bounding box center [23, 224] width 18 height 18
checkbox input "true"
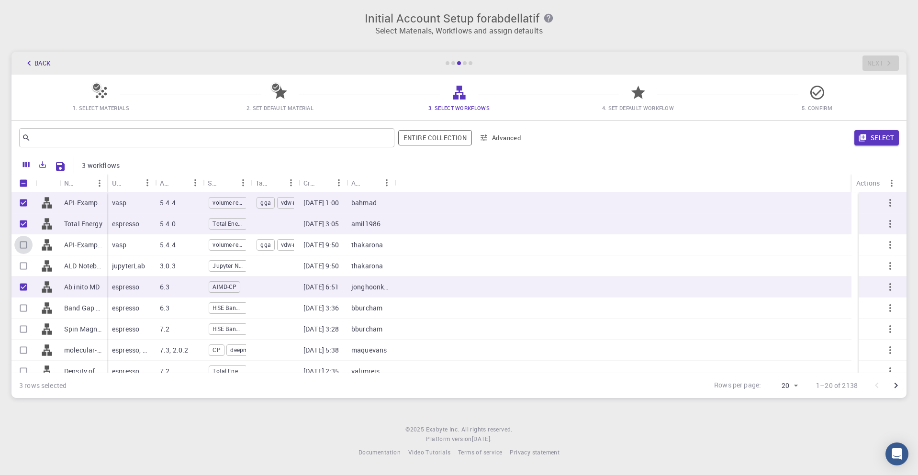
drag, startPoint x: 28, startPoint y: 241, endPoint x: 28, endPoint y: 251, distance: 10.0
click at [28, 242] on input "Select row" at bounding box center [23, 245] width 18 height 18
checkbox input "true"
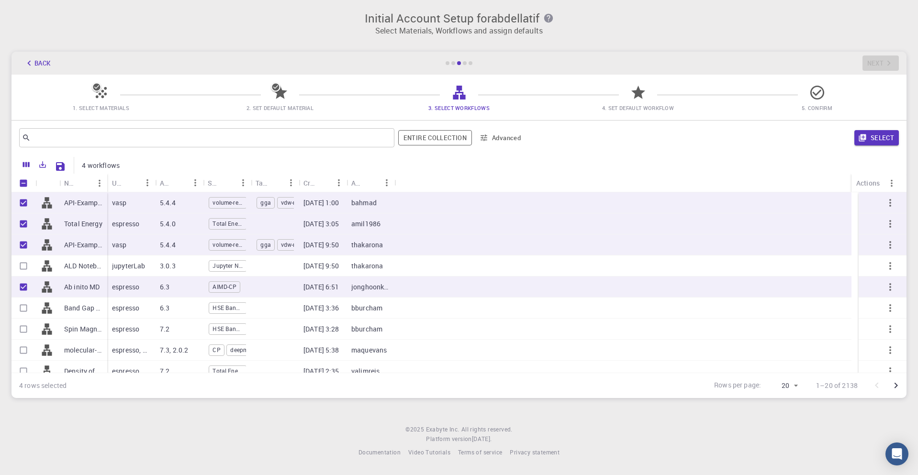
click at [25, 265] on input "Select row" at bounding box center [23, 266] width 18 height 18
checkbox input "true"
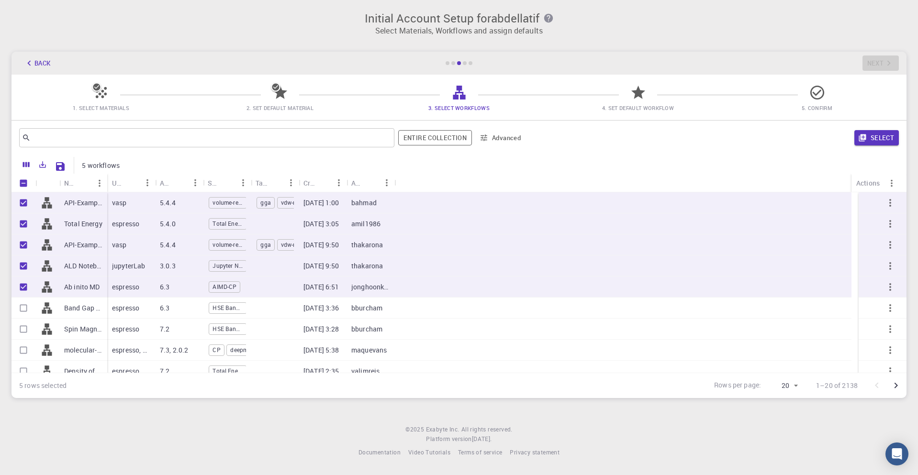
click at [22, 283] on input "Unselect row" at bounding box center [23, 287] width 18 height 18
checkbox input "false"
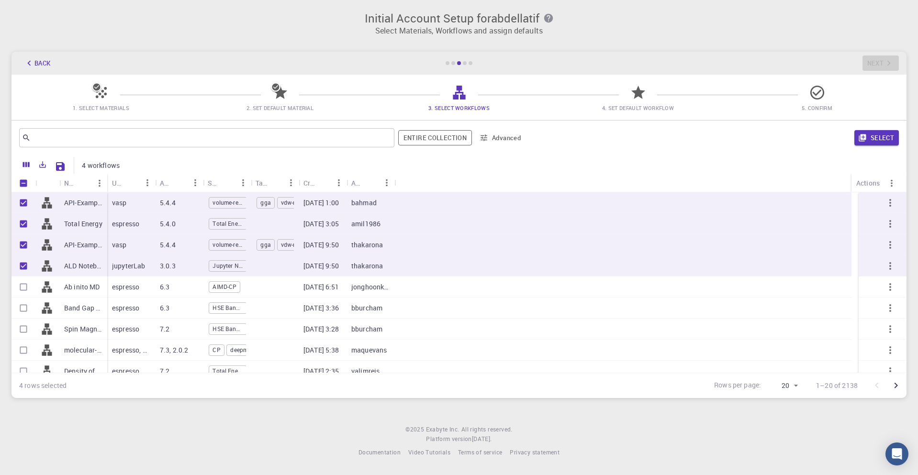
click at [859, 141] on icon "button" at bounding box center [862, 137] width 9 height 9
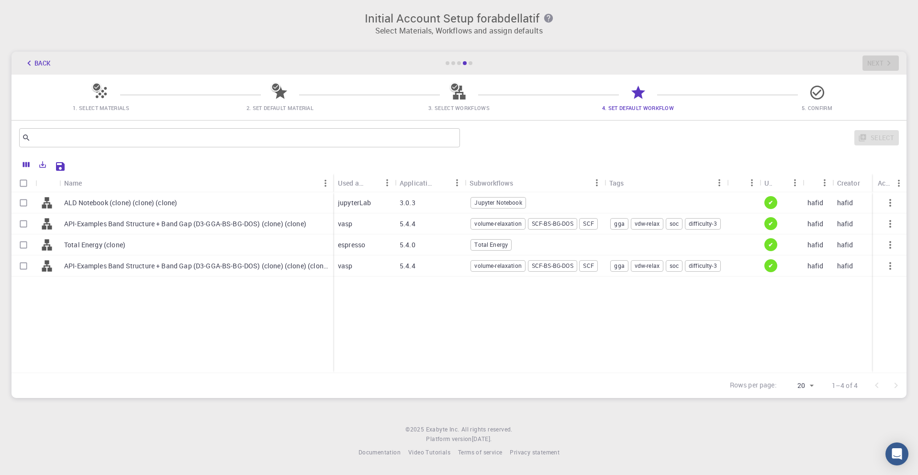
click at [120, 138] on input "text" at bounding box center [236, 137] width 410 height 13
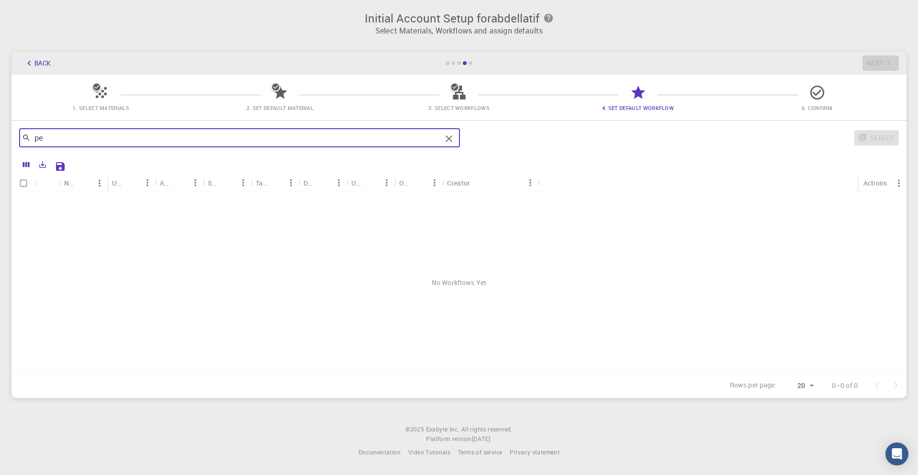
type input "p"
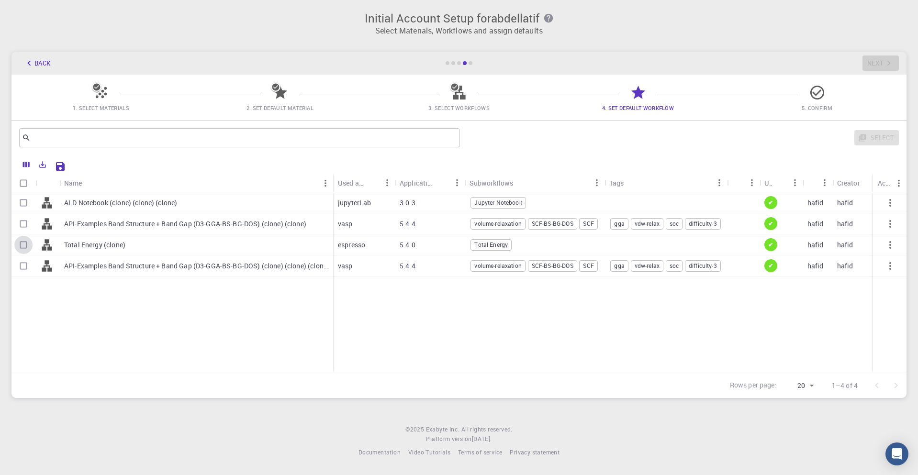
click at [25, 244] on input "Select row" at bounding box center [23, 245] width 18 height 18
checkbox input "true"
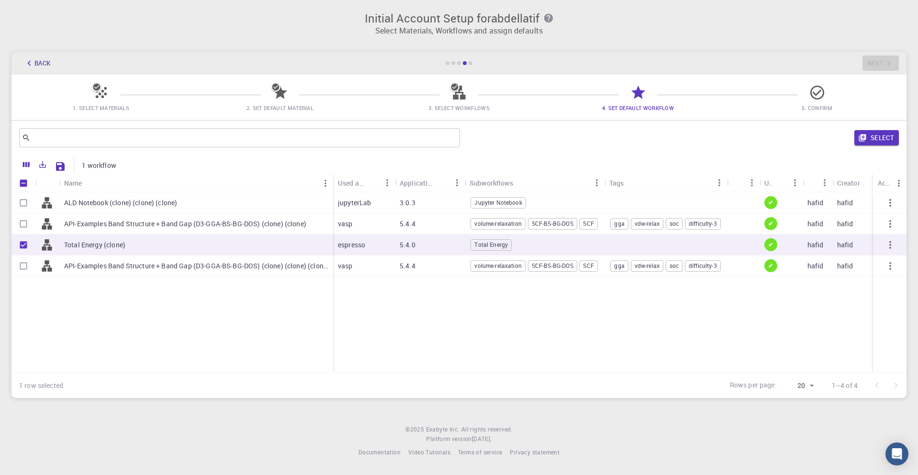
click at [880, 135] on button "Select" at bounding box center [876, 137] width 44 height 15
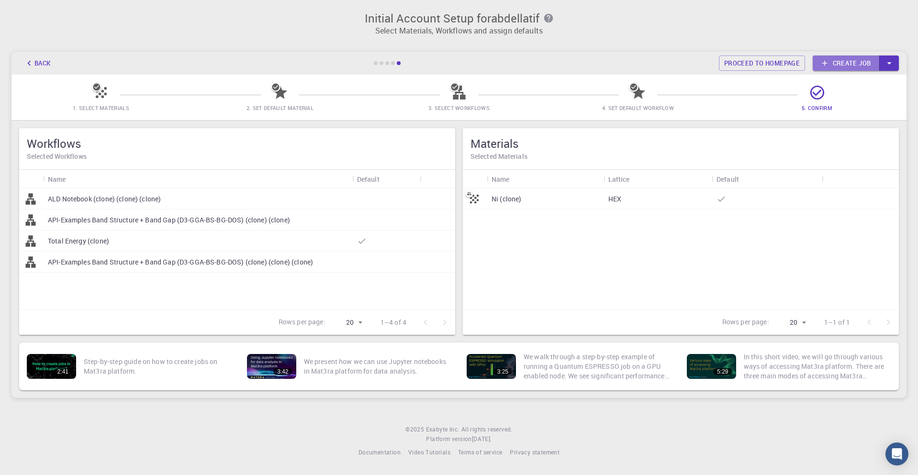
click at [833, 61] on link "Create job" at bounding box center [845, 62] width 67 height 15
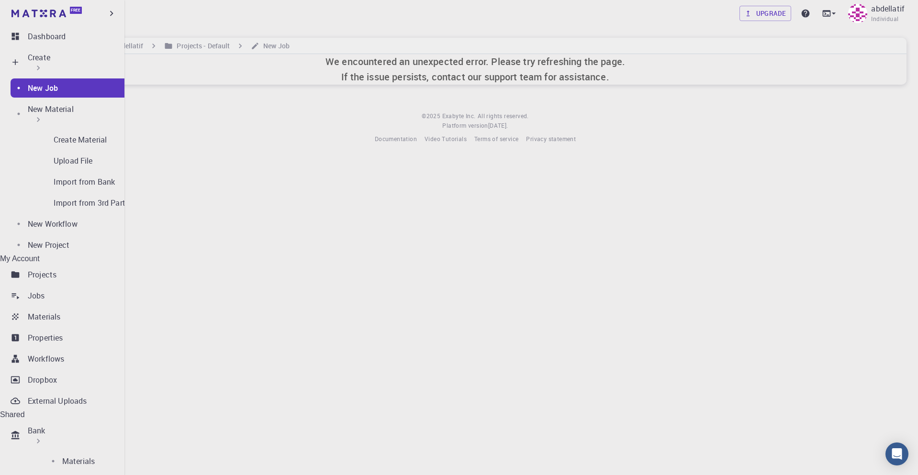
click at [21, 57] on div "Create" at bounding box center [64, 62] width 113 height 29
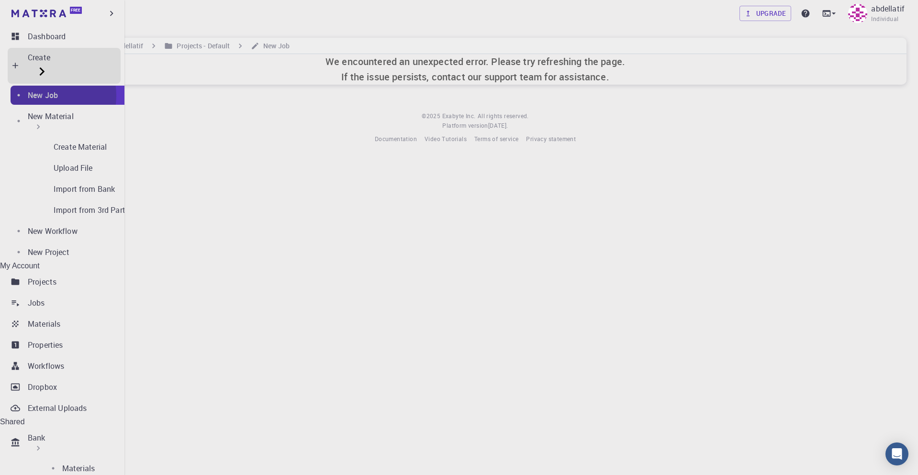
click at [43, 89] on p "New Job" at bounding box center [43, 94] width 30 height 11
click at [65, 246] on p "New Project" at bounding box center [49, 251] width 42 height 11
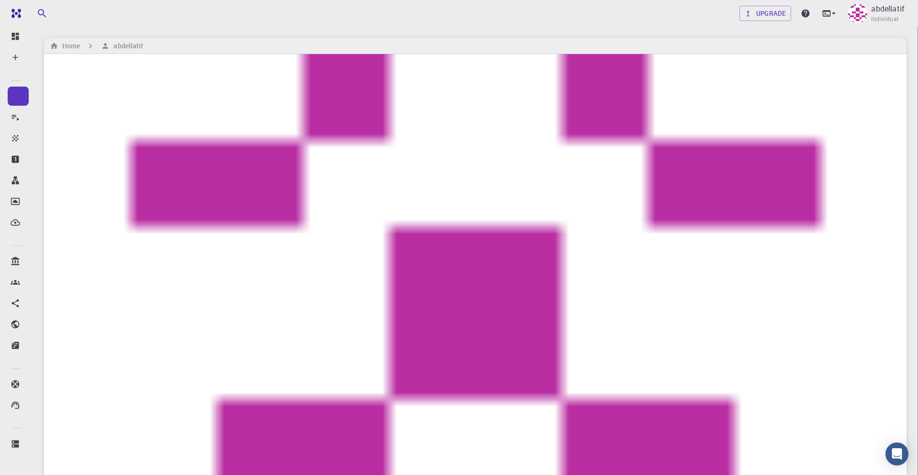
type input "sonthrach"
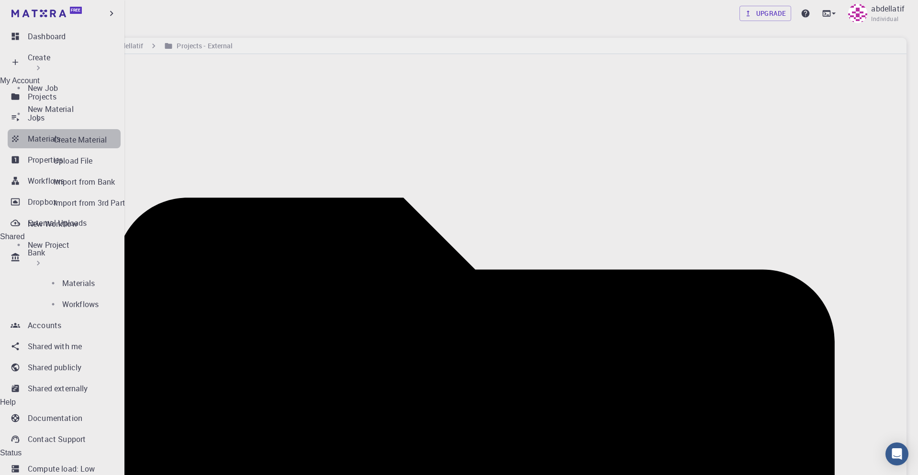
click at [73, 144] on link "Materials" at bounding box center [64, 138] width 113 height 19
